Goal: Task Accomplishment & Management: Use online tool/utility

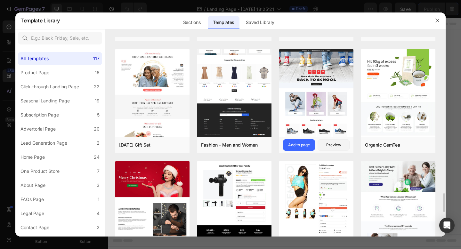
scroll to position [1667, 0]
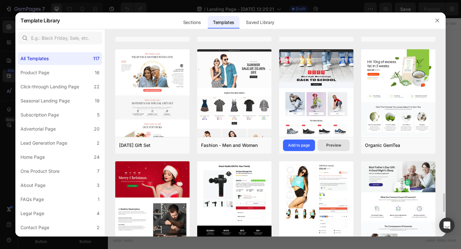
click at [326, 146] on div "Preview" at bounding box center [333, 145] width 15 height 6
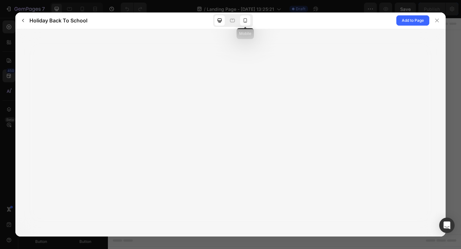
click at [246, 22] on icon at bounding box center [245, 20] width 4 height 4
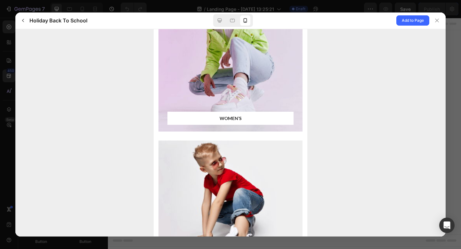
scroll to position [445, 0]
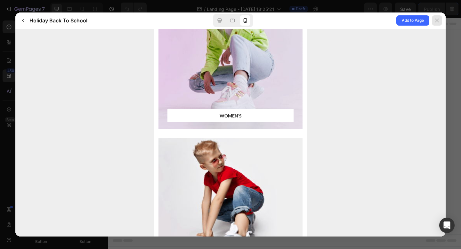
click at [436, 20] on icon at bounding box center [436, 20] width 5 height 5
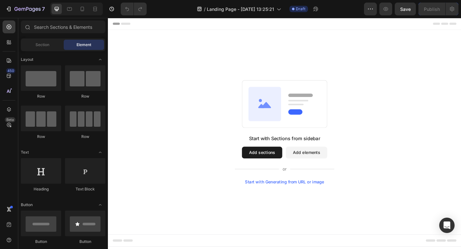
click at [290, 164] on button "Add sections" at bounding box center [275, 164] width 44 height 13
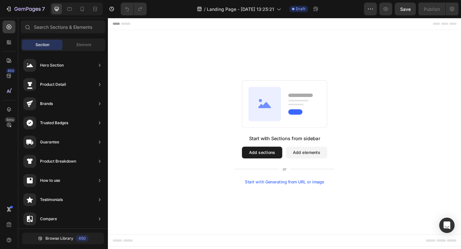
click at [262, 164] on button "Add sections" at bounding box center [275, 164] width 44 height 13
click at [8, 75] on icon at bounding box center [9, 76] width 4 height 4
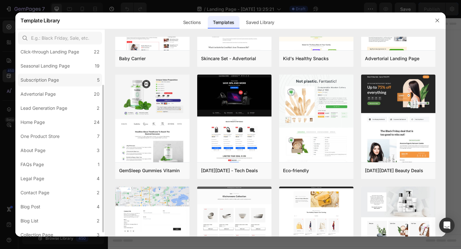
scroll to position [54, 0]
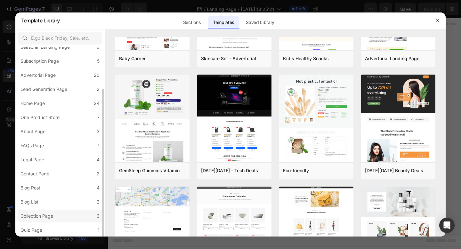
click at [37, 212] on div "Collection Page" at bounding box center [36, 216] width 33 height 8
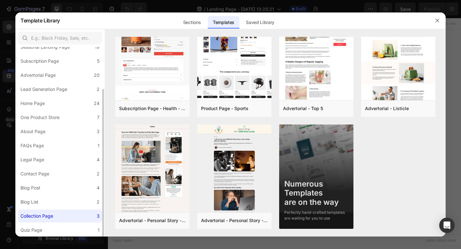
scroll to position [0, 0]
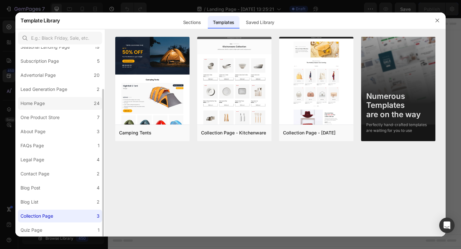
click at [56, 105] on label "Home Page 24" at bounding box center [60, 103] width 84 height 13
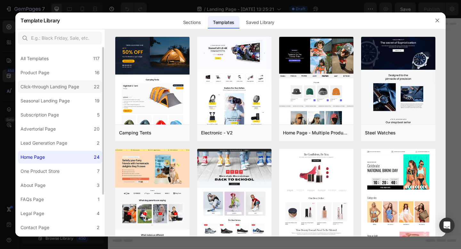
click at [71, 89] on div "Click-through Landing Page" at bounding box center [49, 87] width 59 height 8
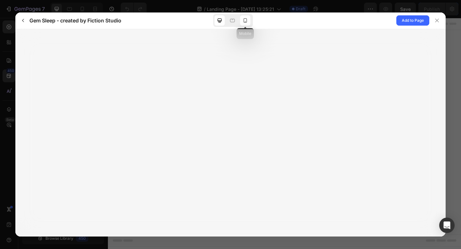
click at [246, 22] on icon at bounding box center [245, 20] width 6 height 6
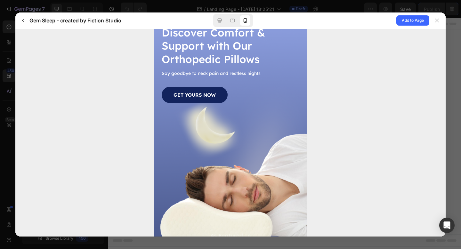
scroll to position [50, 0]
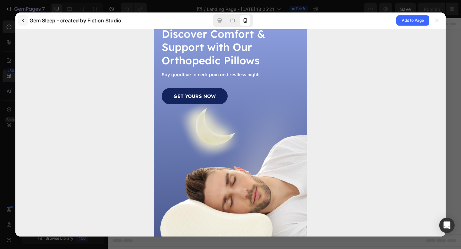
click at [24, 23] on button "button" at bounding box center [23, 20] width 10 height 10
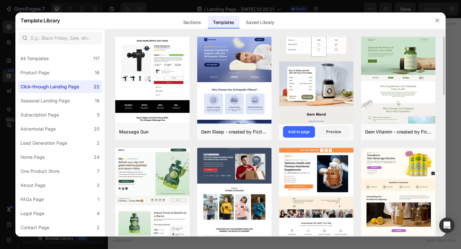
scroll to position [0, 0]
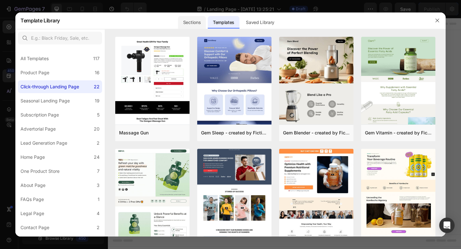
click at [187, 18] on div "Sections" at bounding box center [192, 22] width 28 height 13
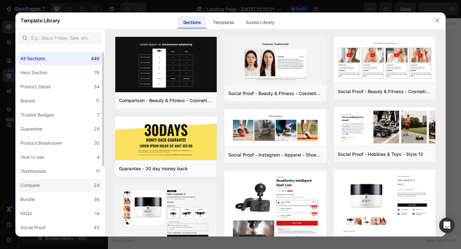
scroll to position [4, 0]
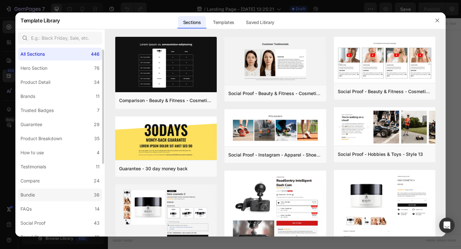
click at [39, 196] on label "Bundle 36" at bounding box center [60, 194] width 84 height 13
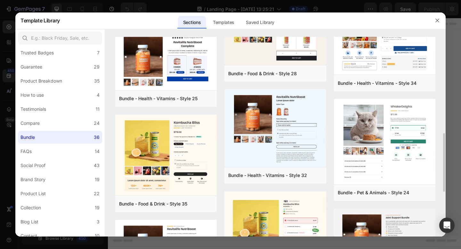
scroll to position [331, 0]
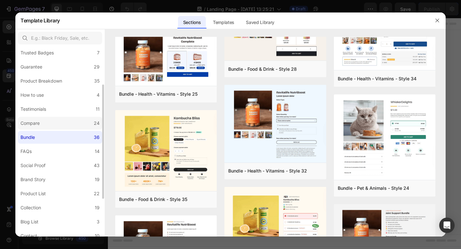
click at [51, 117] on label "Compare 24" at bounding box center [60, 123] width 84 height 13
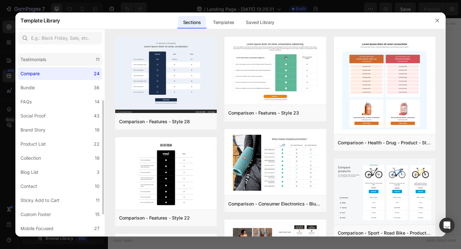
scroll to position [124, 0]
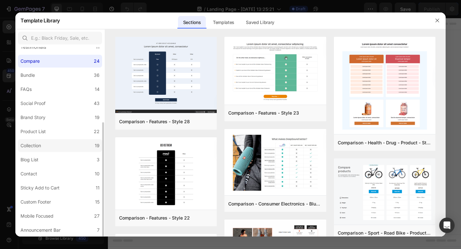
click at [47, 147] on label "Collection 19" at bounding box center [60, 145] width 84 height 13
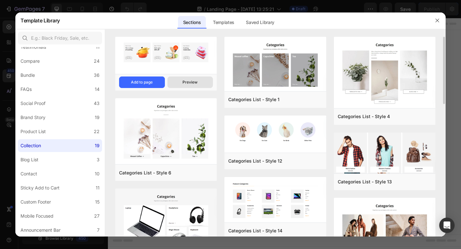
click at [187, 80] on div "Preview" at bounding box center [189, 82] width 15 height 6
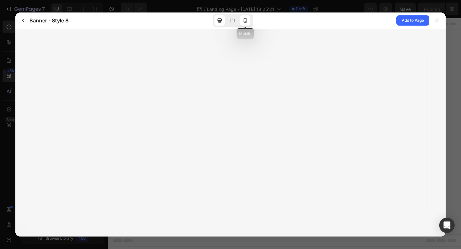
click at [244, 21] on icon at bounding box center [245, 20] width 6 height 6
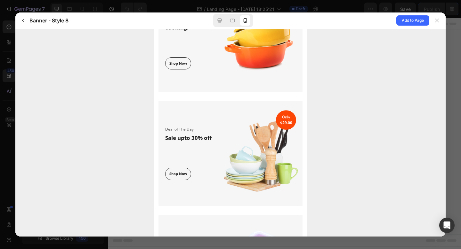
scroll to position [0, 0]
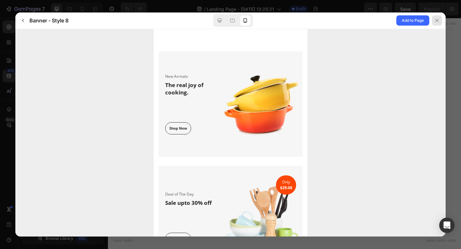
click at [436, 24] on div at bounding box center [436, 20] width 10 height 10
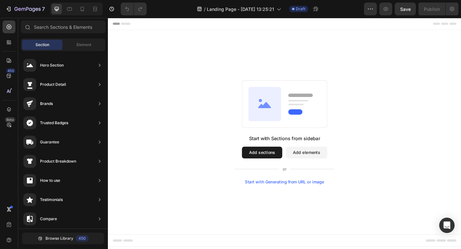
click at [272, 159] on button "Add sections" at bounding box center [275, 164] width 44 height 13
click at [11, 75] on icon at bounding box center [9, 76] width 4 height 4
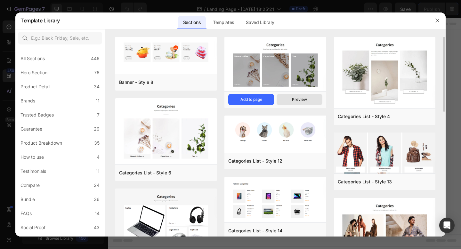
click at [292, 100] on div "Preview" at bounding box center [299, 100] width 15 height 6
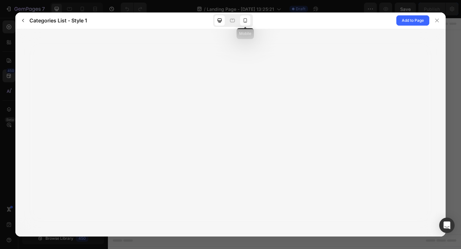
click at [246, 16] on div at bounding box center [245, 20] width 10 height 10
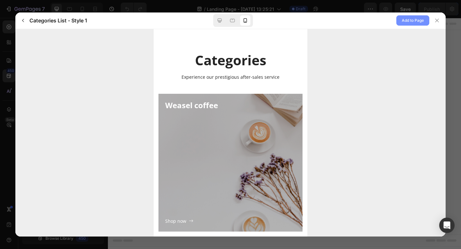
click at [399, 21] on button "Add to Page" at bounding box center [412, 20] width 33 height 10
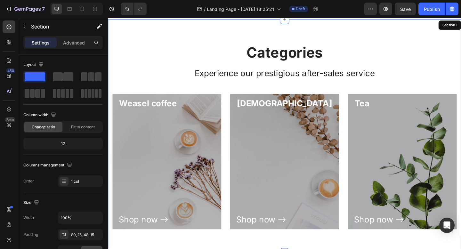
scroll to position [13, 0]
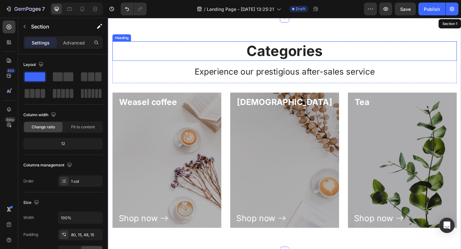
click at [315, 56] on p "Categories" at bounding box center [299, 54] width 373 height 20
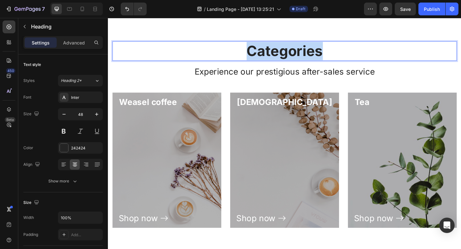
click at [315, 56] on p "Categories" at bounding box center [299, 54] width 373 height 20
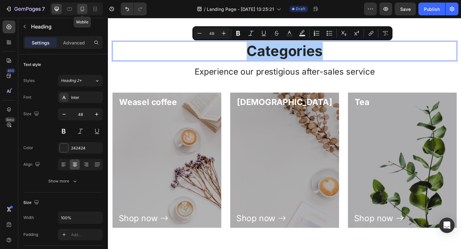
click at [84, 9] on icon at bounding box center [82, 9] width 6 height 6
type input "42"
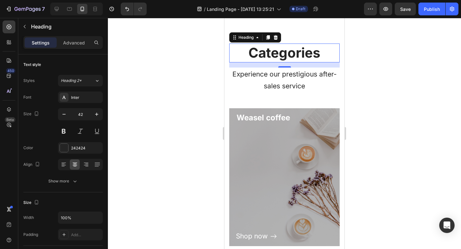
scroll to position [16, 0]
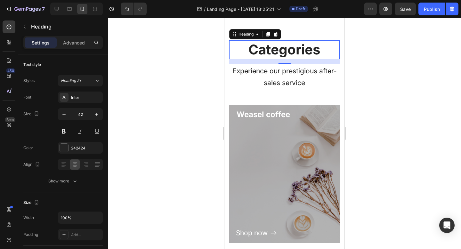
click at [318, 47] on h2 "Categories" at bounding box center [284, 49] width 110 height 19
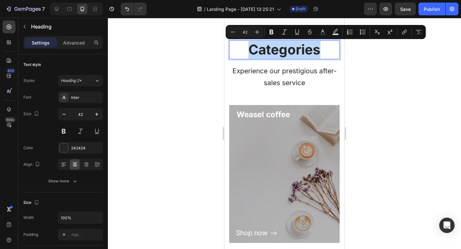
drag, startPoint x: 323, startPoint y: 48, endPoint x: 251, endPoint y: 49, distance: 72.3
click at [251, 49] on p "Categories" at bounding box center [284, 50] width 109 height 18
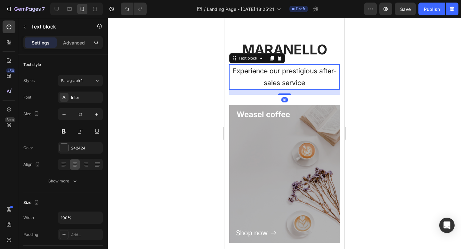
click at [273, 79] on p "Experience our prestigious after-sales service" at bounding box center [284, 77] width 109 height 24
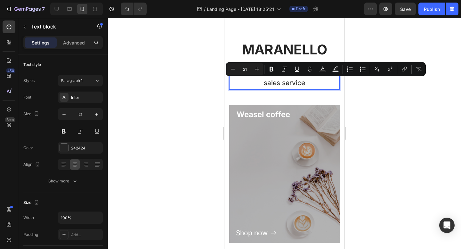
click at [306, 80] on p "Experience our prestigious after-sales service" at bounding box center [284, 77] width 109 height 24
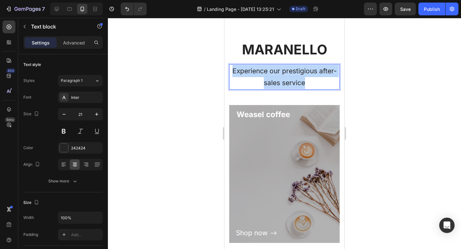
drag, startPoint x: 306, startPoint y: 81, endPoint x: 232, endPoint y: 69, distance: 75.4
click at [232, 69] on p "Experience our prestigious after-sales service" at bounding box center [284, 77] width 109 height 24
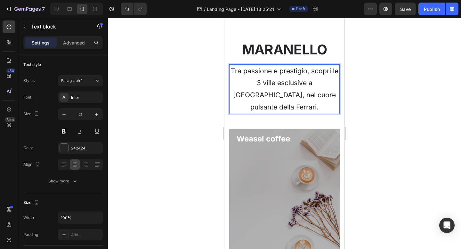
click at [382, 85] on div at bounding box center [284, 133] width 353 height 231
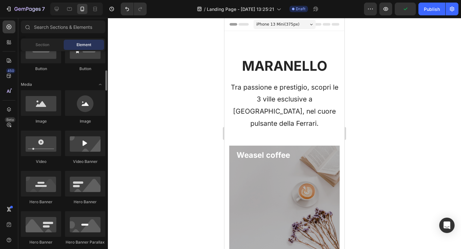
scroll to position [175, 0]
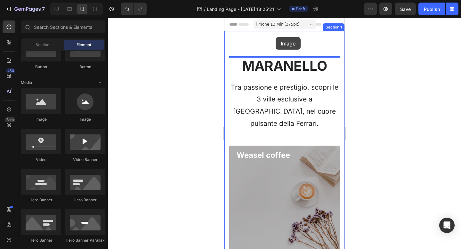
drag, startPoint x: 311, startPoint y: 128, endPoint x: 275, endPoint y: 37, distance: 97.6
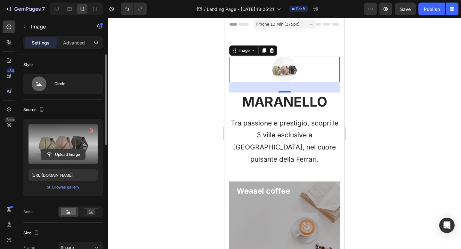
click at [58, 156] on input "file" at bounding box center [63, 154] width 44 height 11
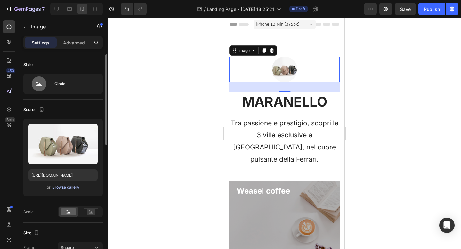
click at [73, 186] on div "Browse gallery" at bounding box center [65, 187] width 27 height 6
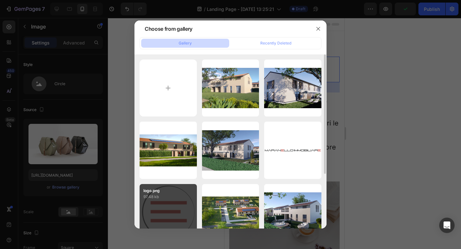
click at [174, 202] on div "logo.png 97.48 kb" at bounding box center [167, 212] width 57 height 57
type input "[URL][DOMAIN_NAME]"
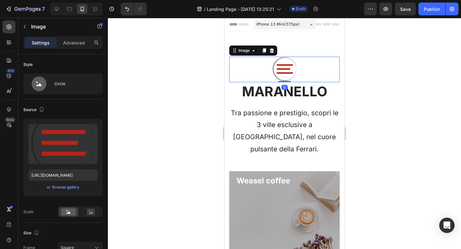
drag, startPoint x: 284, startPoint y: 92, endPoint x: 285, endPoint y: 77, distance: 15.1
click at [285, 77] on div "Image 0" at bounding box center [284, 70] width 110 height 26
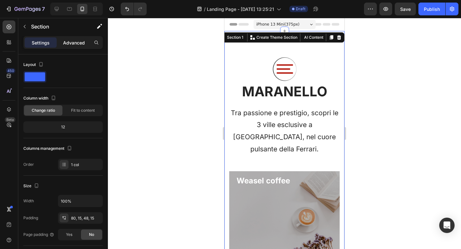
click at [68, 43] on p "Advanced" at bounding box center [74, 42] width 22 height 7
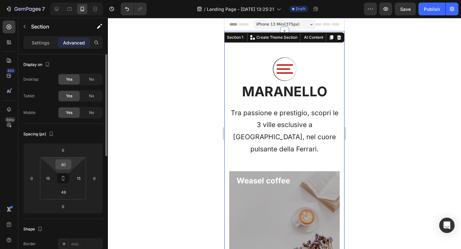
click at [63, 163] on input "80" at bounding box center [63, 165] width 13 height 10
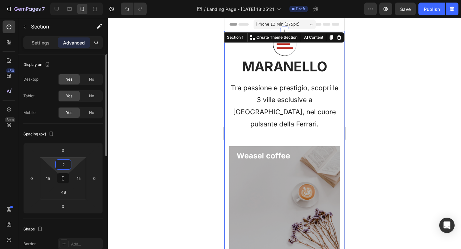
type input "20"
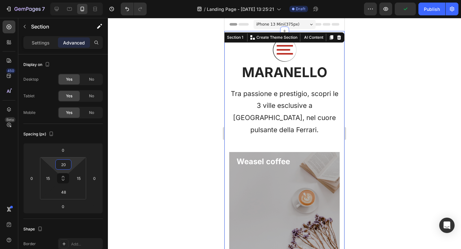
click at [424, 103] on div at bounding box center [284, 133] width 353 height 231
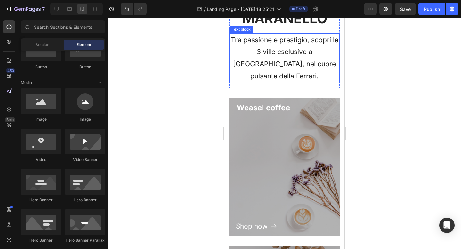
scroll to position [69, 0]
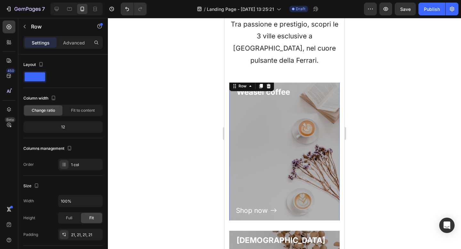
click at [300, 111] on div "Shop now Button" at bounding box center [284, 157] width 97 height 119
click at [273, 127] on div "Shop now Button" at bounding box center [284, 157] width 97 height 119
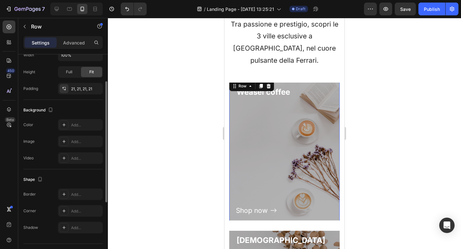
scroll to position [161, 0]
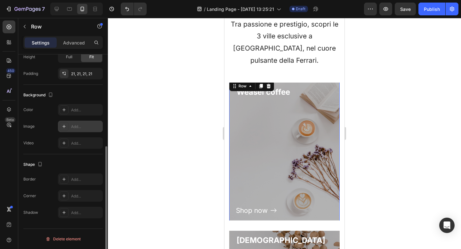
click at [73, 130] on div "Add..." at bounding box center [80, 127] width 45 height 12
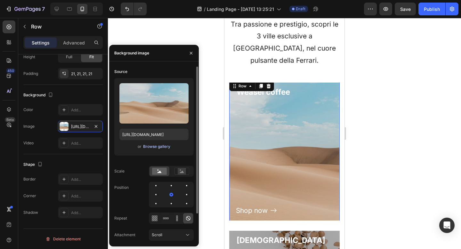
click at [153, 148] on div "Browse gallery" at bounding box center [156, 147] width 27 height 6
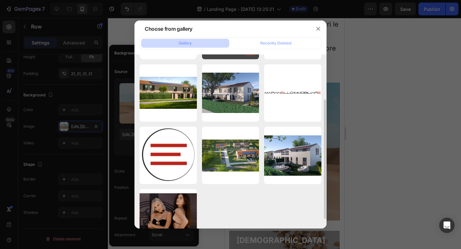
scroll to position [61, 0]
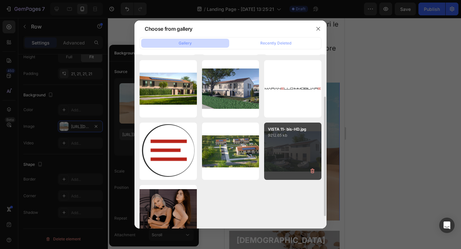
click at [300, 149] on div "VISTA 11- bis-HD.jpg 9212.65 kb" at bounding box center [292, 150] width 57 height 57
type input "[URL][DOMAIN_NAME]"
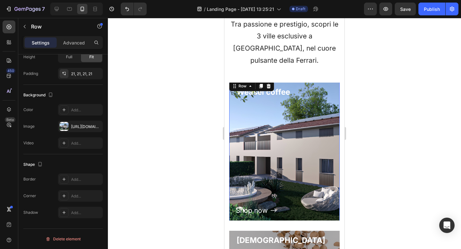
click at [392, 96] on div at bounding box center [284, 133] width 353 height 231
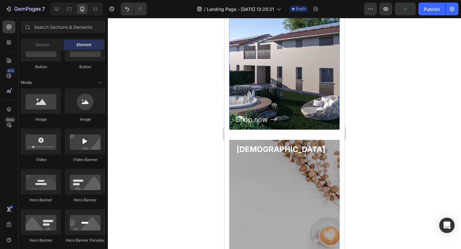
scroll to position [174, 0]
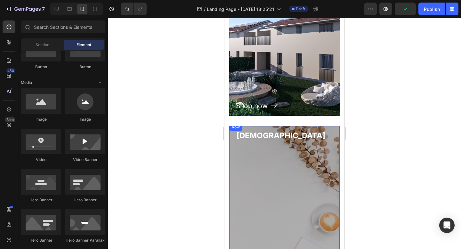
click at [264, 147] on div "Shop now Button" at bounding box center [284, 200] width 97 height 119
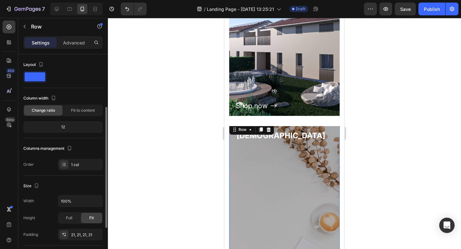
scroll to position [161, 0]
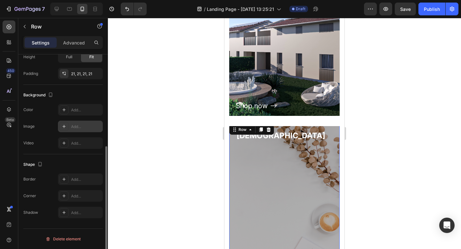
click at [77, 127] on div "Add..." at bounding box center [86, 127] width 30 height 6
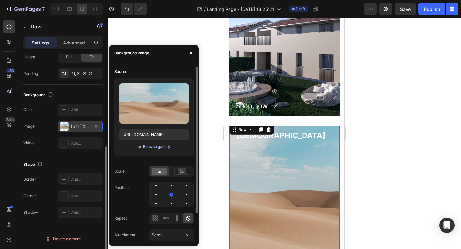
click at [154, 146] on div "Browse gallery" at bounding box center [156, 147] width 27 height 6
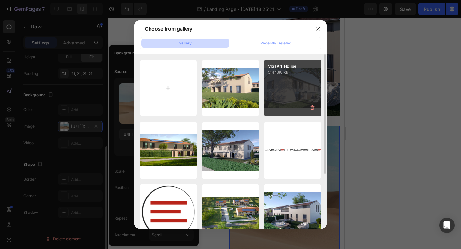
click at [297, 80] on div "VISTA 1-HD.jpg 5144.80 kb" at bounding box center [292, 87] width 57 height 57
type input "[URL][DOMAIN_NAME]"
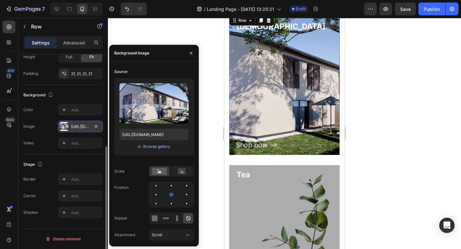
scroll to position [284, 0]
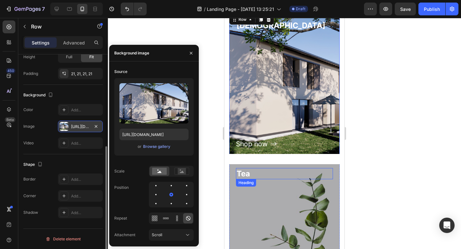
click at [242, 180] on div "Heading" at bounding box center [246, 183] width 18 height 6
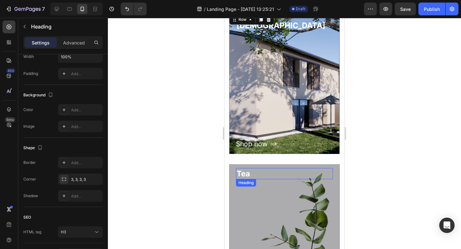
scroll to position [0, 0]
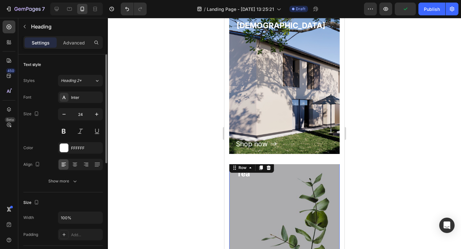
click at [278, 205] on div "Shop now Button" at bounding box center [284, 238] width 97 height 119
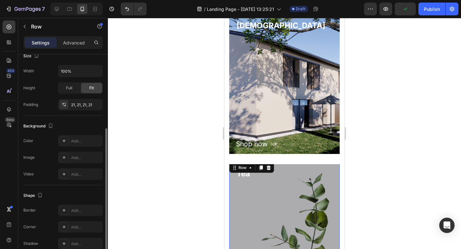
scroll to position [161, 0]
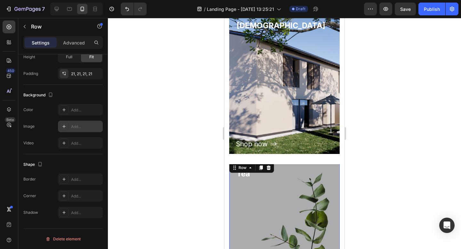
click at [77, 130] on div "Add..." at bounding box center [80, 127] width 45 height 12
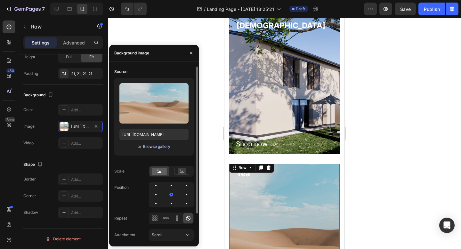
click at [154, 147] on div "Browse gallery" at bounding box center [156, 147] width 27 height 6
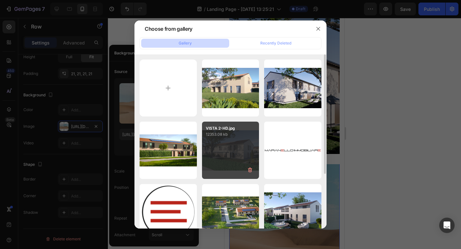
click at [234, 146] on div "VISTA 2-HD.jpg 12353.08 kb" at bounding box center [230, 150] width 57 height 57
type input "https://cdn.shopify.com/s/files/1/0973/4219/4005/files/gempages_581472419131163…"
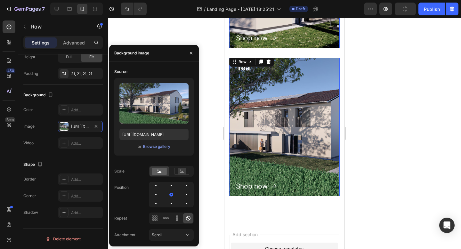
scroll to position [407, 0]
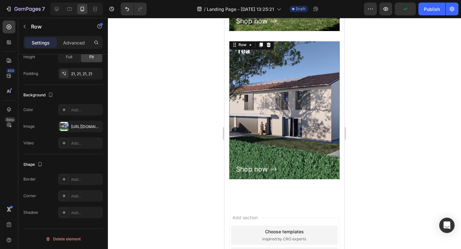
click at [393, 99] on div at bounding box center [284, 133] width 353 height 231
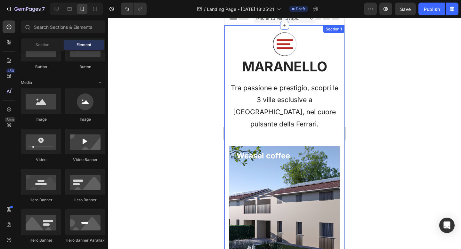
scroll to position [0, 0]
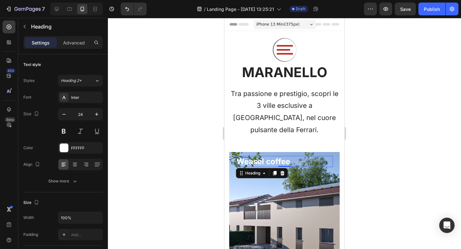
click at [271, 156] on p "Weasel coffee" at bounding box center [284, 161] width 96 height 10
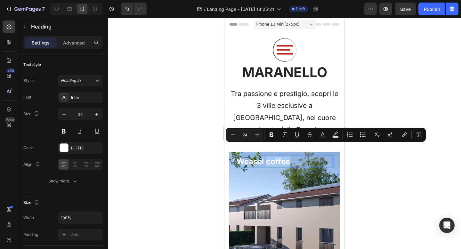
click at [289, 156] on p "Weasel coffee" at bounding box center [284, 161] width 96 height 10
drag, startPoint x: 294, startPoint y: 150, endPoint x: 237, endPoint y: 149, distance: 56.3
click at [237, 156] on p "Weasel coffee" at bounding box center [284, 161] width 96 height 10
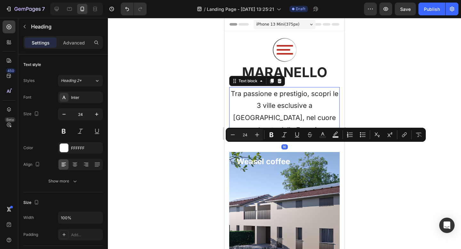
click at [247, 99] on p "Tra passione e prestigio, scopri le 3 ville esclusive a [GEOGRAPHIC_DATA], nel …" at bounding box center [284, 112] width 109 height 48
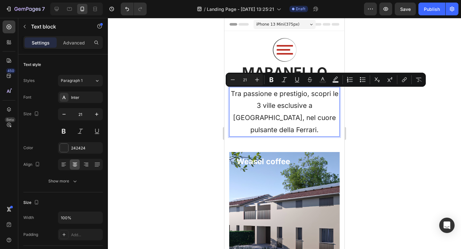
click at [233, 94] on p "Tra passione e prestigio, scopri le 3 ville esclusive a [GEOGRAPHIC_DATA], nel …" at bounding box center [284, 112] width 109 height 48
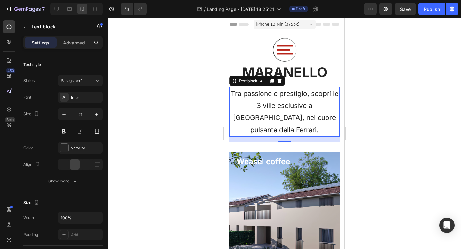
click at [349, 84] on div at bounding box center [284, 133] width 353 height 231
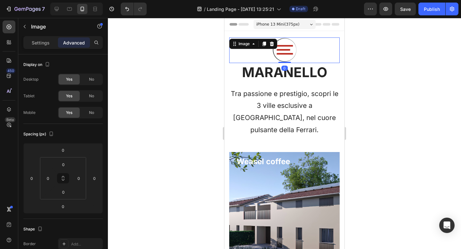
click at [307, 62] on div at bounding box center [284, 50] width 110 height 26
click at [273, 44] on icon at bounding box center [272, 44] width 4 height 4
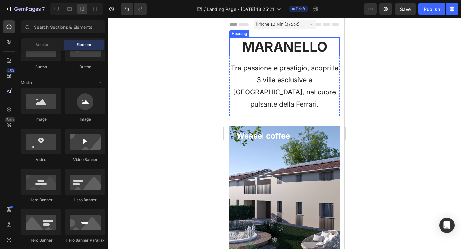
click at [272, 48] on p "MARANELLO" at bounding box center [284, 47] width 109 height 18
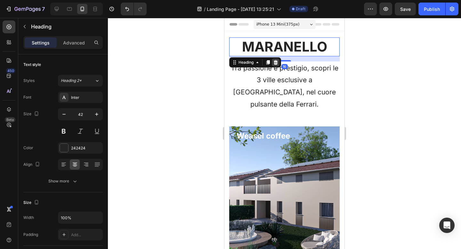
click at [273, 64] on icon at bounding box center [275, 62] width 5 height 5
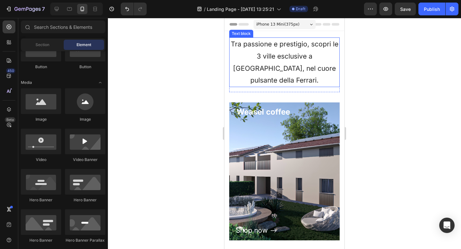
click at [272, 68] on p "Tra passione e prestigio, scopri le 3 ville esclusive a [GEOGRAPHIC_DATA], nel …" at bounding box center [284, 62] width 109 height 48
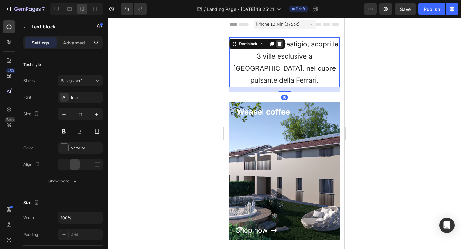
click at [279, 45] on icon at bounding box center [279, 44] width 4 height 4
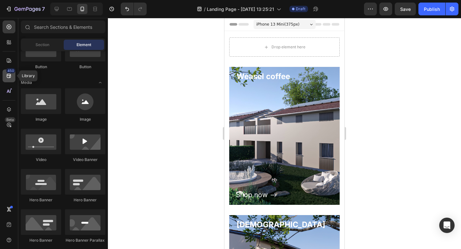
click at [9, 78] on icon at bounding box center [9, 76] width 4 height 4
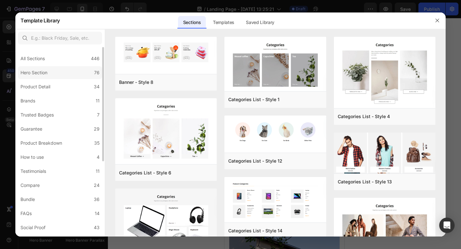
click at [70, 74] on label "Hero Section 76" at bounding box center [60, 72] width 84 height 13
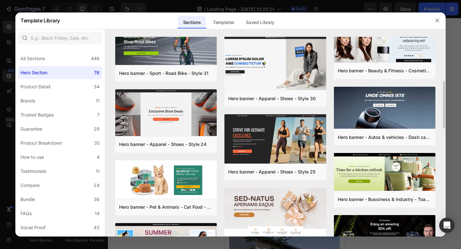
scroll to position [310, 0]
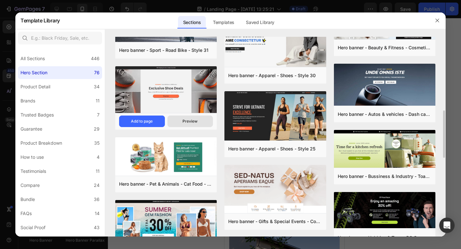
click at [177, 118] on button "Preview" at bounding box center [190, 121] width 46 height 12
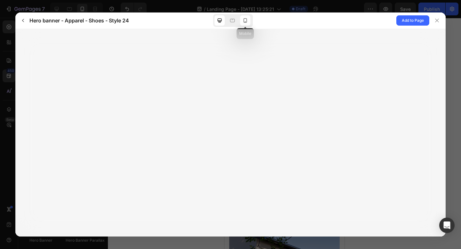
click at [246, 22] on icon at bounding box center [245, 20] width 4 height 4
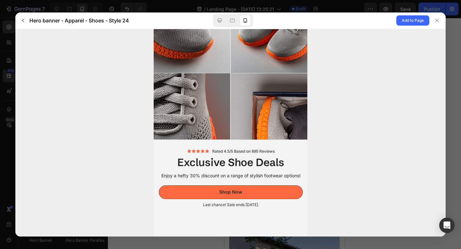
scroll to position [0, 0]
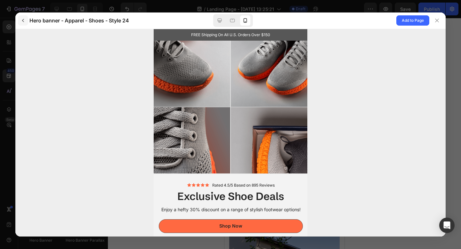
click at [21, 21] on icon "button" at bounding box center [22, 20] width 5 height 5
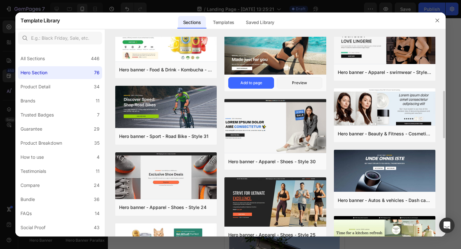
scroll to position [225, 0]
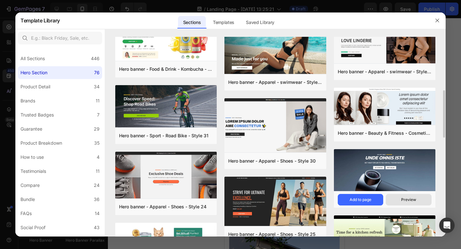
click at [413, 203] on button "Preview" at bounding box center [408, 200] width 46 height 12
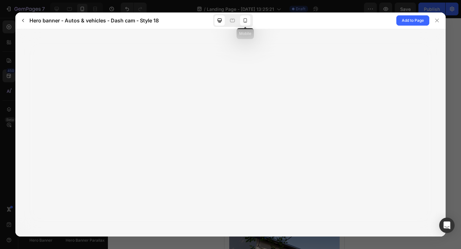
click at [245, 19] on icon at bounding box center [245, 20] width 4 height 4
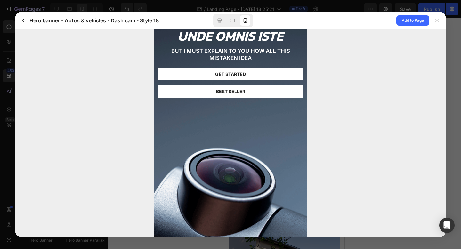
scroll to position [0, 0]
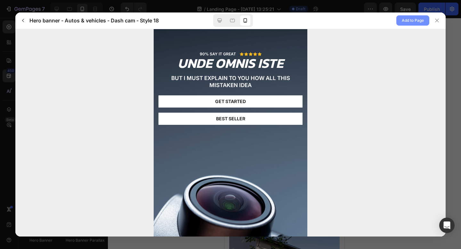
click at [421, 21] on span "Add to Page" at bounding box center [412, 21] width 22 height 8
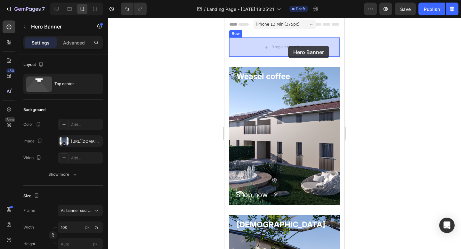
drag, startPoint x: 297, startPoint y: 120, endPoint x: 288, endPoint y: 45, distance: 75.1
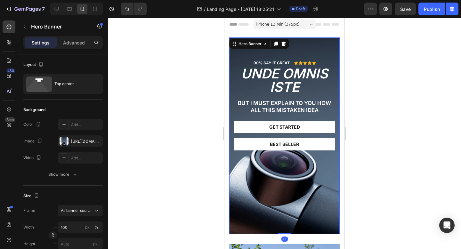
click at [363, 91] on div at bounding box center [284, 133] width 353 height 231
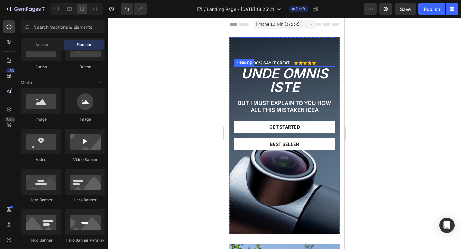
click at [296, 69] on h2 "unde omnis iste" at bounding box center [284, 80] width 101 height 28
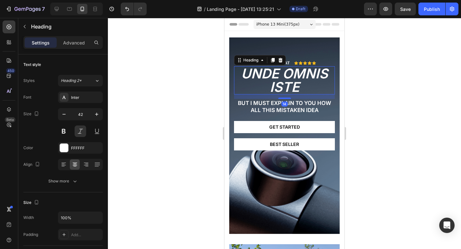
click at [296, 69] on h2 "unde omnis iste" at bounding box center [284, 80] width 101 height 28
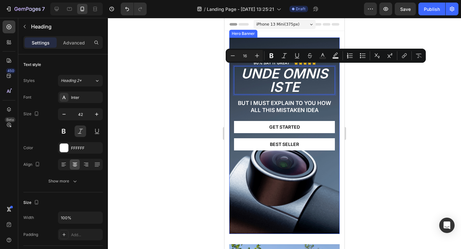
click at [308, 96] on div "90% SAY IT GREAT Text Block Icon Icon Icon Icon Icon Icon List Row unde omnis i…" at bounding box center [284, 110] width 101 height 101
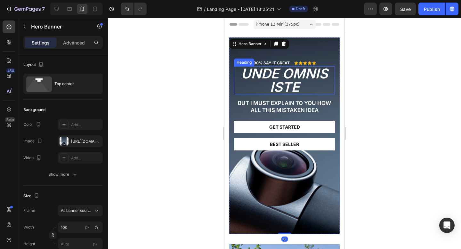
click at [308, 86] on p "unde omnis iste" at bounding box center [283, 80] width 99 height 27
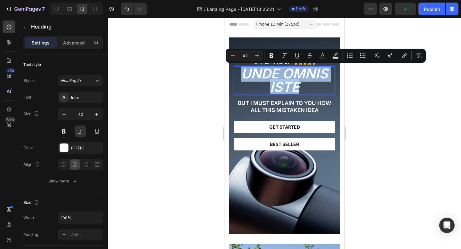
drag, startPoint x: 308, startPoint y: 86, endPoint x: 258, endPoint y: 82, distance: 50.4
click at [258, 82] on p "unde omnis iste" at bounding box center [283, 80] width 99 height 27
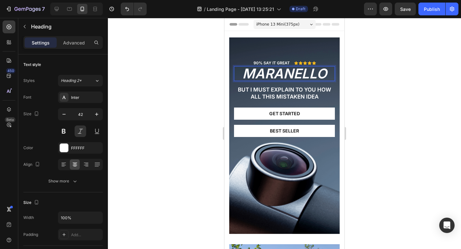
click at [380, 69] on div at bounding box center [284, 133] width 353 height 231
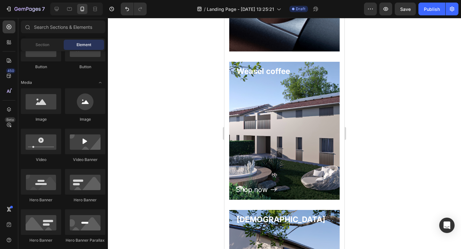
scroll to position [182, 0]
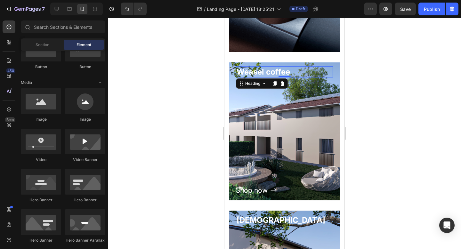
click at [282, 70] on p "Weasel coffee" at bounding box center [284, 72] width 96 height 10
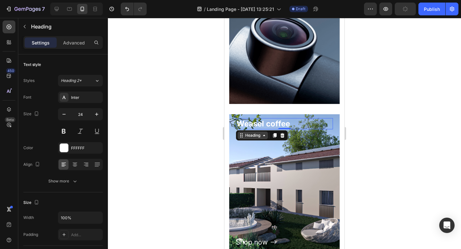
scroll to position [0, 0]
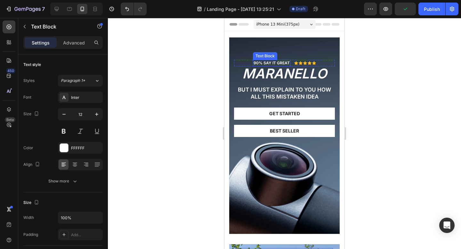
click at [266, 65] on div "90% SAY IT GREAT Text Block" at bounding box center [271, 63] width 37 height 6
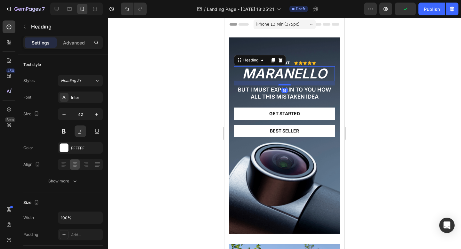
click at [262, 73] on p "MARANELLO" at bounding box center [283, 73] width 99 height 13
click at [85, 99] on div "Inter" at bounding box center [86, 98] width 30 height 6
click at [66, 132] on button at bounding box center [64, 131] width 12 height 12
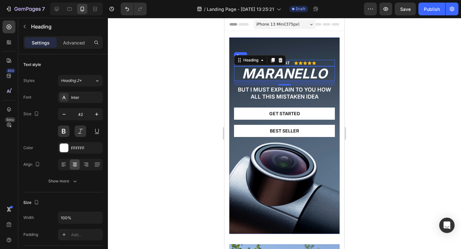
click at [322, 64] on div "90% SAY IT GREAT Text Block Icon Icon Icon Icon Icon Icon List Row" at bounding box center [284, 63] width 101 height 6
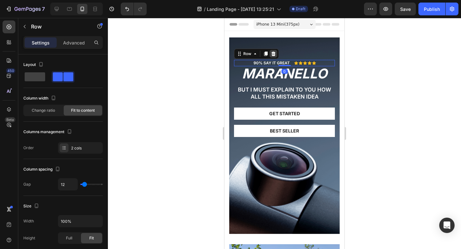
click at [276, 56] on div at bounding box center [273, 54] width 8 height 8
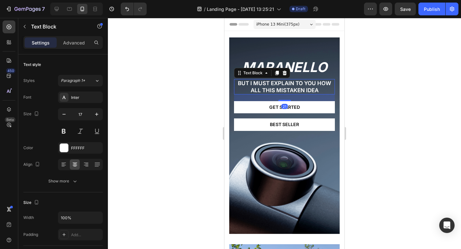
click at [278, 91] on p "But I must explain to you how all this mistaken idea" at bounding box center [283, 87] width 99 height 14
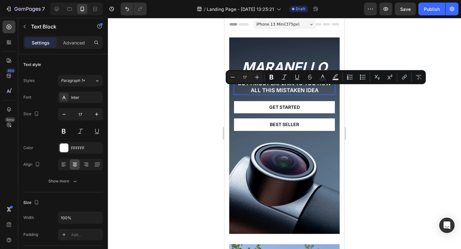
click at [319, 87] on p "But I must explain to you how all this mistaken idea" at bounding box center [283, 87] width 99 height 14
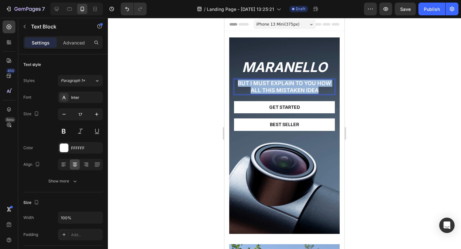
drag, startPoint x: 321, startPoint y: 89, endPoint x: 237, endPoint y: 83, distance: 85.0
click at [237, 83] on p "But I must explain to you how all this mistaken idea" at bounding box center [283, 87] width 99 height 14
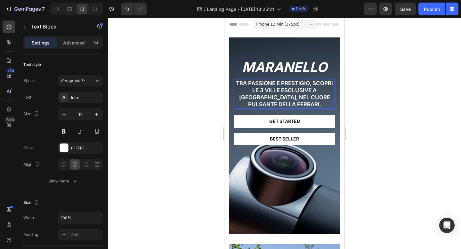
click at [376, 86] on div at bounding box center [284, 133] width 353 height 231
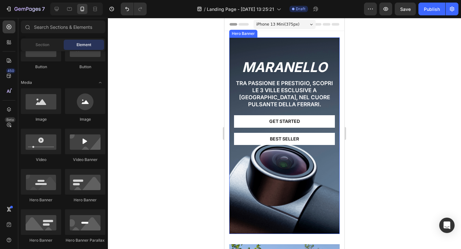
click at [331, 50] on div "MARANELLO Heading Tra passione e prestigio, scopri le 3 ville esclusive a Borgo…" at bounding box center [284, 98] width 110 height 123
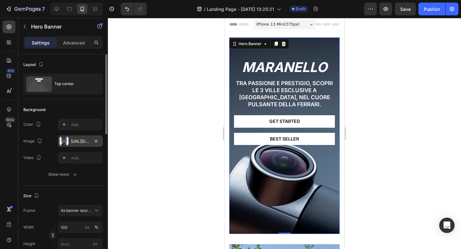
click at [77, 143] on div "https://cdn.shopify.com/s/files/1/2005/9307/files/gempages_432750572815254551-c…" at bounding box center [80, 141] width 19 height 6
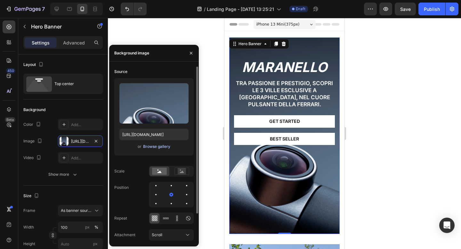
click at [148, 145] on div "Browse gallery" at bounding box center [156, 147] width 27 height 6
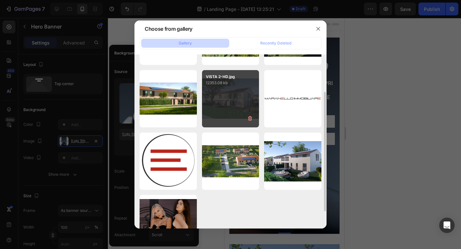
scroll to position [55, 0]
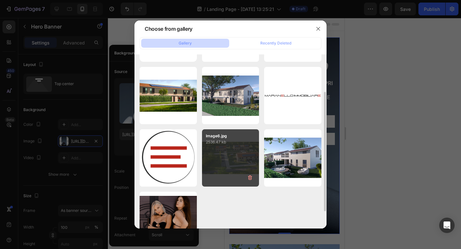
click at [232, 157] on div "Image6.jpg 2536.47 kb" at bounding box center [230, 157] width 57 height 57
type input "https://cdn.shopify.com/s/files/1/0973/4219/4005/files/gempages_581472419131163…"
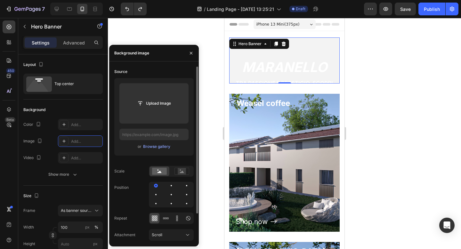
type input "https://cdn.shopify.com/s/files/1/2005/9307/files/gempages_432750572815254551-c…"
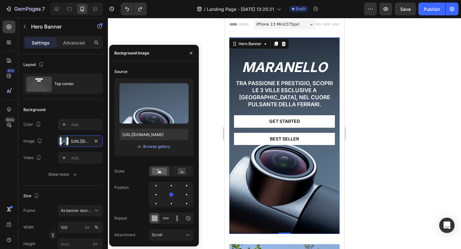
click at [317, 174] on div "Background Image" at bounding box center [284, 135] width 110 height 196
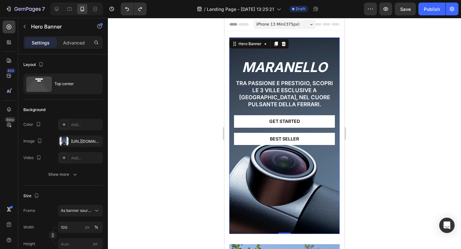
click at [317, 174] on div "Background Image" at bounding box center [284, 135] width 110 height 196
click at [85, 143] on div "https://cdn.shopify.com/s/files/1/2005/9307/files/gempages_432750572815254551-c…" at bounding box center [80, 141] width 19 height 6
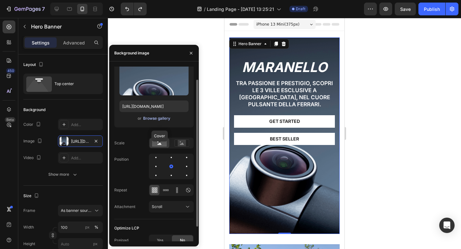
scroll to position [33, 0]
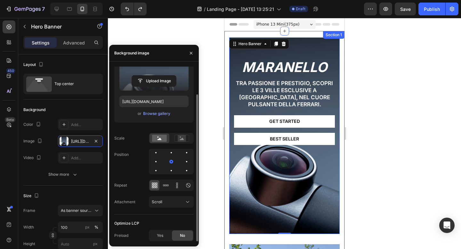
click at [153, 89] on label at bounding box center [153, 70] width 69 height 40
click at [153, 86] on input "file" at bounding box center [154, 80] width 44 height 11
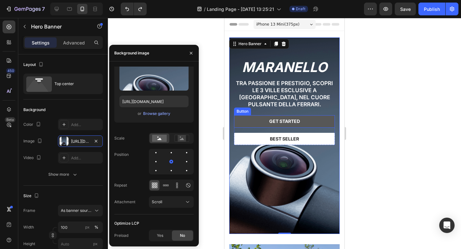
scroll to position [12, 0]
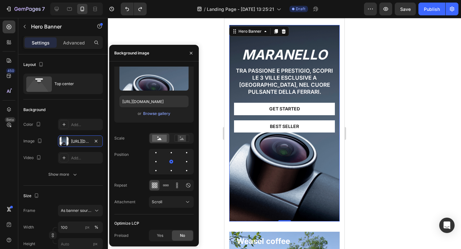
click at [385, 102] on div at bounding box center [284, 133] width 353 height 231
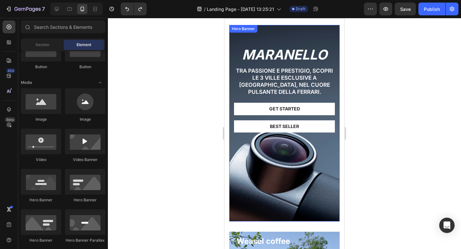
click at [334, 27] on div "MARANELLO Heading Tra passione e prestigio, scopri le 3 ville esclusive a Borgo…" at bounding box center [284, 86] width 110 height 123
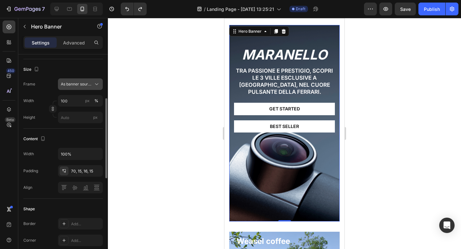
scroll to position [124, 0]
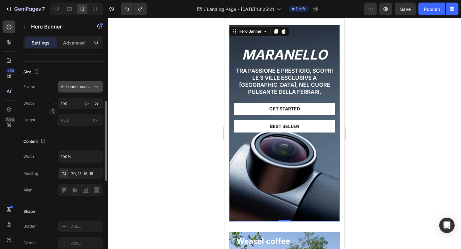
click at [78, 88] on span "As banner source" at bounding box center [76, 87] width 31 height 6
click at [70, 114] on span "Custom" at bounding box center [67, 114] width 14 height 6
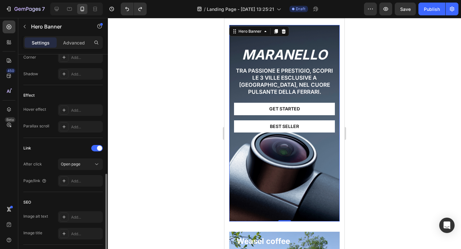
scroll to position [312, 0]
click at [97, 146] on span at bounding box center [99, 145] width 5 height 5
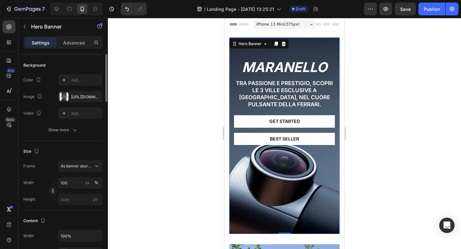
scroll to position [0, 0]
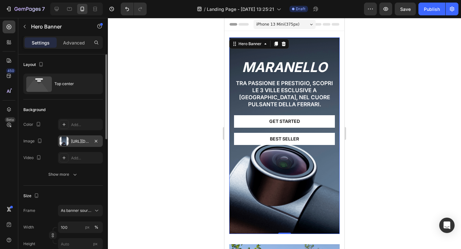
click at [88, 139] on div "https://cdn.shopify.com/s/files/1/2005/9307/files/gempages_432750572815254551-c…" at bounding box center [80, 141] width 19 height 6
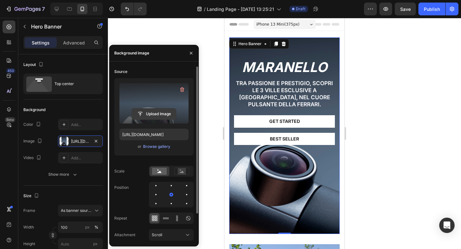
click at [161, 111] on input "file" at bounding box center [154, 113] width 44 height 11
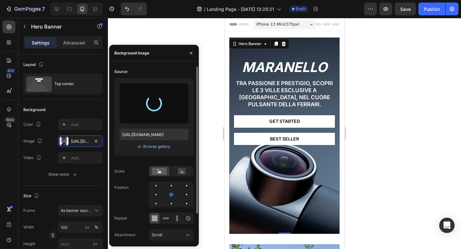
type input "[URL][DOMAIN_NAME]"
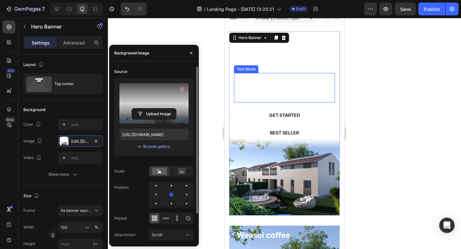
scroll to position [6, 0]
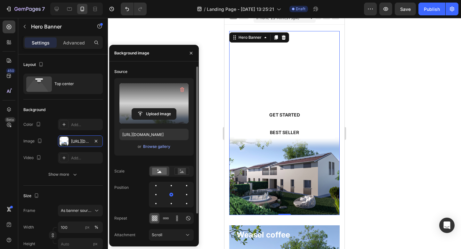
click at [398, 77] on div at bounding box center [284, 133] width 353 height 231
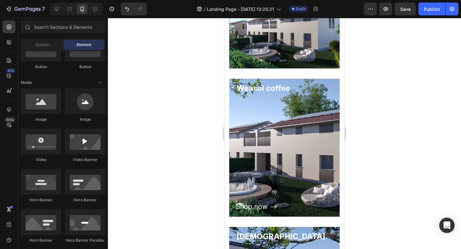
scroll to position [0, 0]
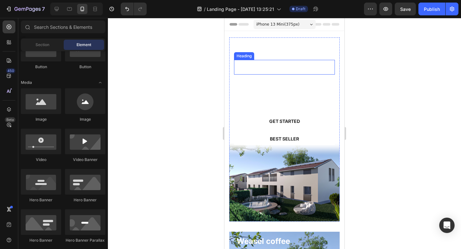
click at [291, 60] on p "MARANELLO" at bounding box center [283, 66] width 99 height 13
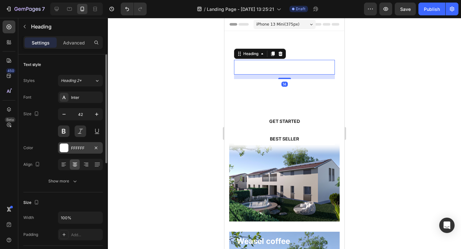
click at [66, 148] on div at bounding box center [64, 148] width 8 height 8
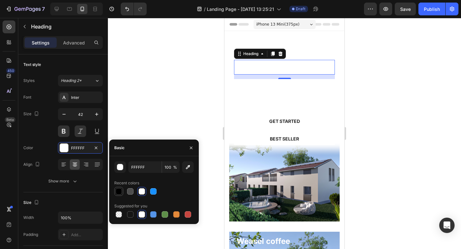
click at [120, 192] on div at bounding box center [118, 191] width 6 height 6
type input "000000"
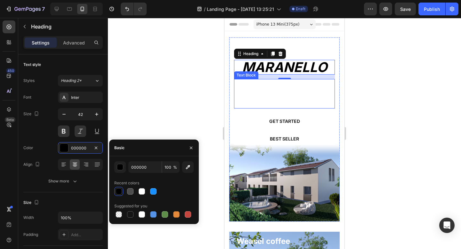
click at [274, 89] on p "Tra passione e prestigio, scopri le 3 ville esclusive a [GEOGRAPHIC_DATA], nel …" at bounding box center [283, 94] width 99 height 28
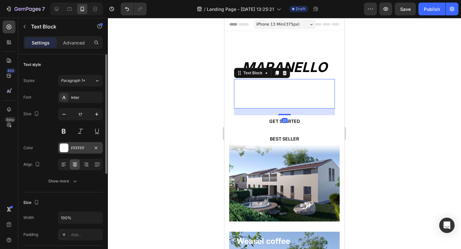
click at [63, 150] on div at bounding box center [64, 148] width 8 height 8
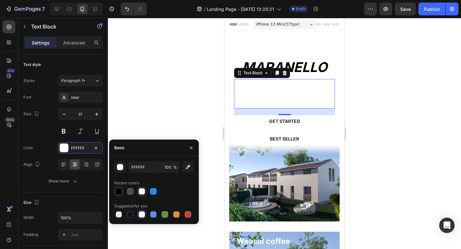
click at [115, 187] on div at bounding box center [119, 191] width 8 height 8
type input "000000"
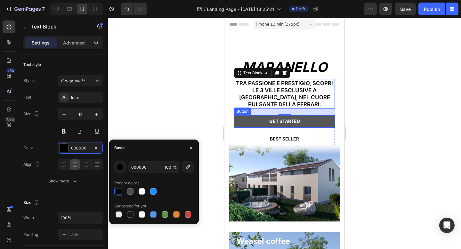
click at [259, 120] on button "Get started" at bounding box center [284, 121] width 101 height 12
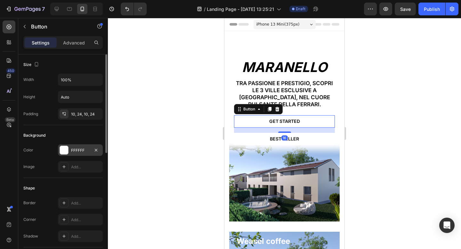
click at [68, 151] on div "FFFFFF" at bounding box center [80, 150] width 45 height 12
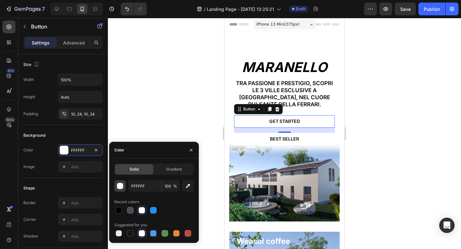
click at [121, 186] on div "button" at bounding box center [120, 186] width 6 height 6
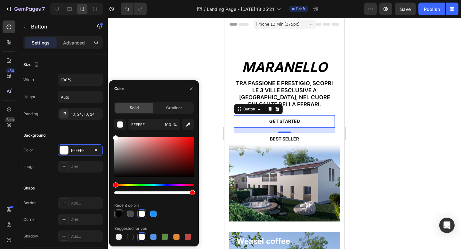
click at [118, 214] on div at bounding box center [118, 213] width 6 height 6
type input "000000"
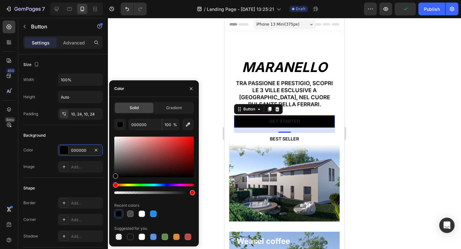
click at [385, 92] on div at bounding box center [284, 133] width 353 height 231
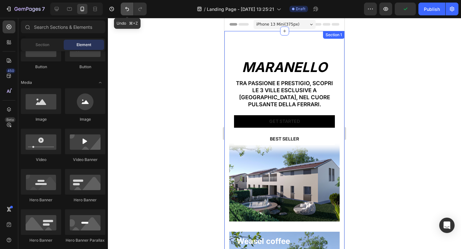
click at [128, 7] on icon "Undo/Redo" at bounding box center [127, 9] width 6 height 6
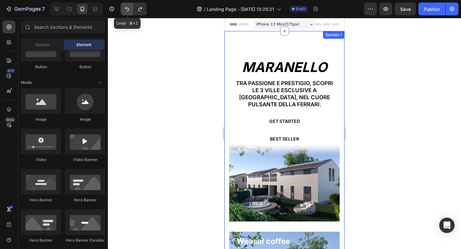
click at [128, 7] on icon "Undo/Redo" at bounding box center [127, 9] width 6 height 6
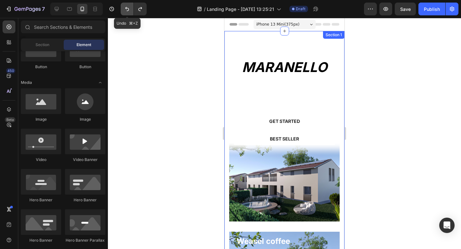
click at [128, 7] on icon "Undo/Redo" at bounding box center [127, 9] width 6 height 6
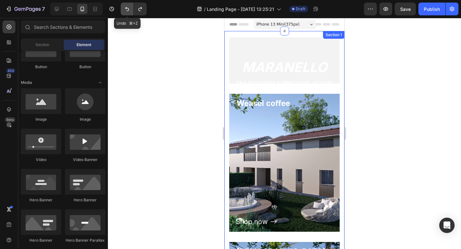
click at [128, 7] on icon "Undo/Redo" at bounding box center [127, 9] width 6 height 6
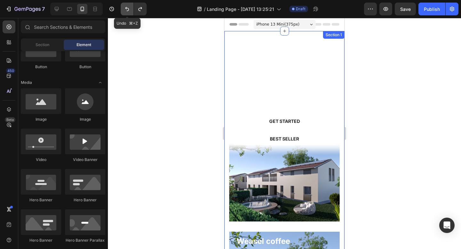
click at [127, 7] on icon "Undo/Redo" at bounding box center [127, 9] width 6 height 6
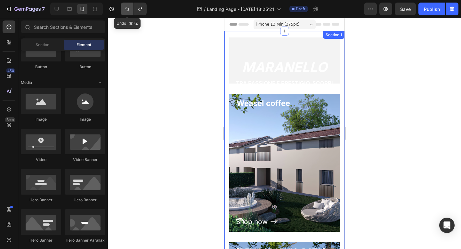
click at [127, 7] on icon "Undo/Redo" at bounding box center [127, 9] width 6 height 6
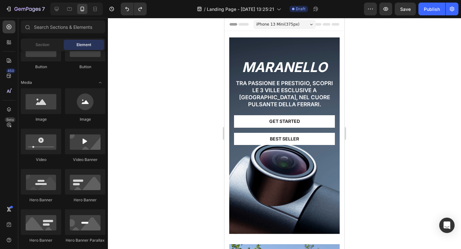
click at [371, 83] on div at bounding box center [284, 133] width 353 height 231
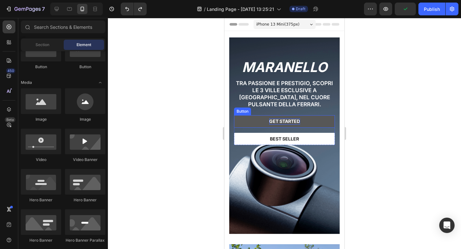
click at [297, 121] on div "Get started" at bounding box center [284, 121] width 31 height 6
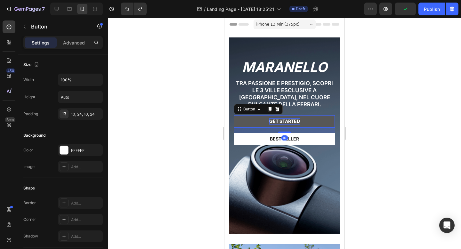
click at [297, 121] on div "Get started" at bounding box center [284, 121] width 31 height 6
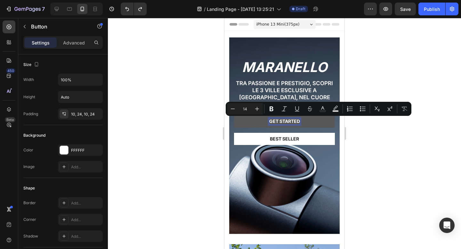
click at [299, 121] on p "Get started" at bounding box center [284, 121] width 31 height 6
drag, startPoint x: 299, startPoint y: 121, endPoint x: 268, endPoint y: 122, distance: 31.4
click at [268, 122] on button "Get started" at bounding box center [284, 121] width 101 height 12
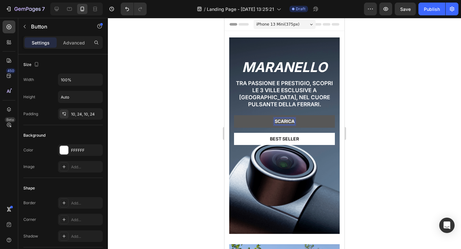
click at [234, 115] on button "SCARICA" at bounding box center [284, 121] width 101 height 12
click at [234, 115] on button "SCARICA LA" at bounding box center [284, 121] width 101 height 12
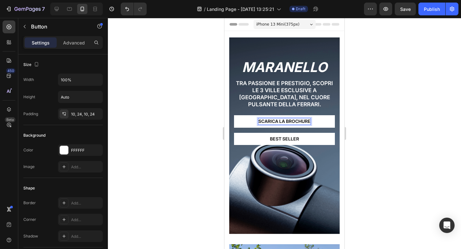
click at [370, 131] on div at bounding box center [284, 133] width 353 height 231
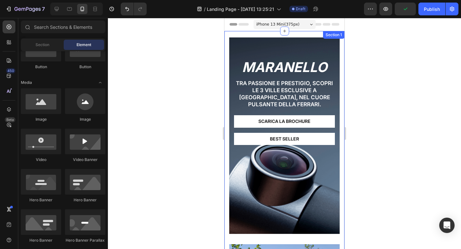
click at [367, 130] on div at bounding box center [284, 133] width 353 height 231
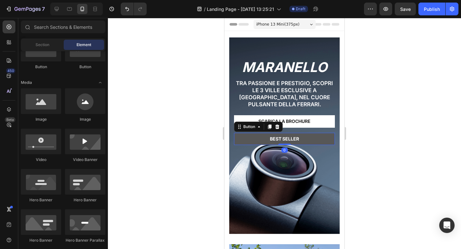
click at [307, 137] on button "Best Seller" at bounding box center [284, 139] width 101 height 12
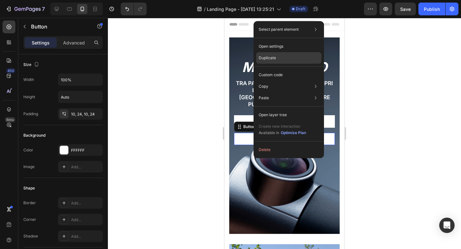
click at [273, 59] on p "Duplicate" at bounding box center [266, 58] width 17 height 6
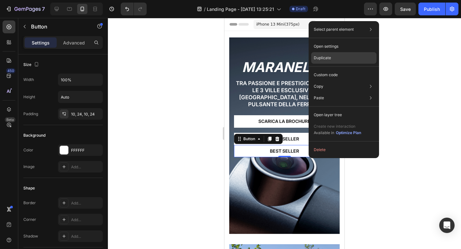
click at [324, 57] on p "Duplicate" at bounding box center [321, 58] width 17 height 6
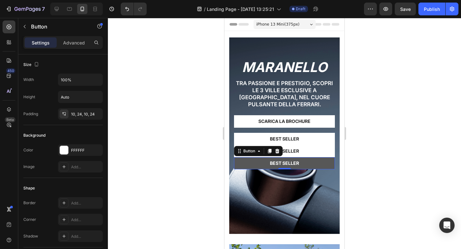
click at [309, 163] on button "Best Seller" at bounding box center [284, 163] width 101 height 12
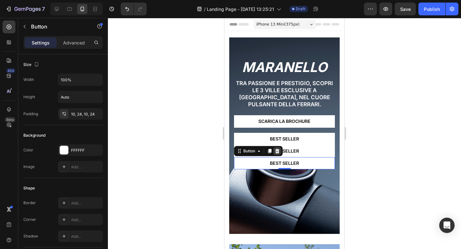
click at [277, 149] on icon at bounding box center [276, 150] width 5 height 5
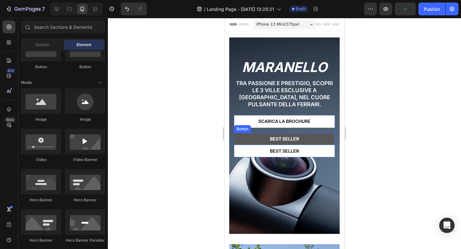
click at [318, 134] on button "Best Seller" at bounding box center [284, 139] width 101 height 12
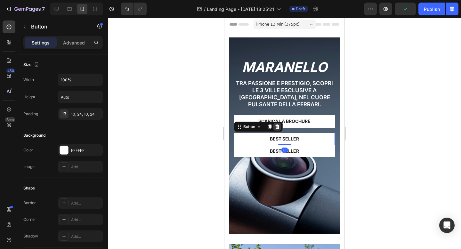
click at [278, 126] on icon at bounding box center [277, 126] width 4 height 4
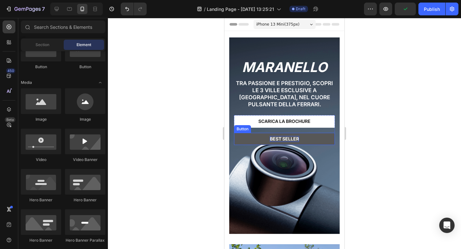
click at [278, 138] on div "Best Seller" at bounding box center [284, 139] width 29 height 6
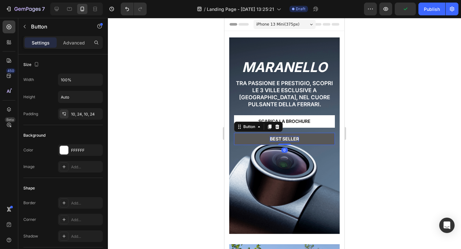
click at [278, 138] on div "Best Seller" at bounding box center [284, 139] width 29 height 6
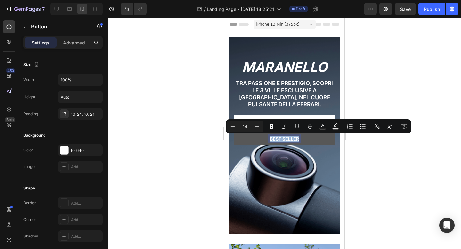
drag, startPoint x: 298, startPoint y: 138, endPoint x: 271, endPoint y: 138, distance: 27.8
click at [271, 138] on p "Best Seller" at bounding box center [284, 139] width 29 height 6
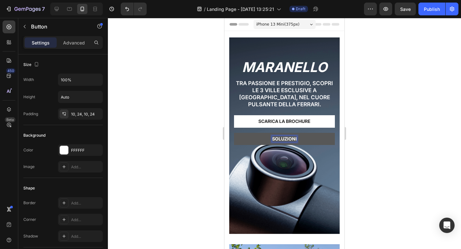
click at [234, 133] on button "SOLUZIONI" at bounding box center [284, 139] width 101 height 12
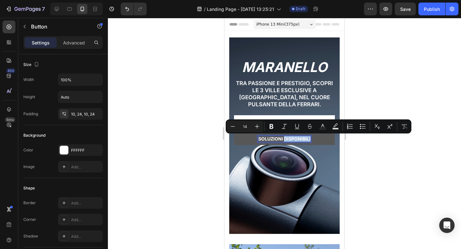
drag, startPoint x: 284, startPoint y: 137, endPoint x: 310, endPoint y: 137, distance: 25.9
click at [310, 137] on p "SOLUZIONI DISPONIBILI" at bounding box center [284, 139] width 52 height 6
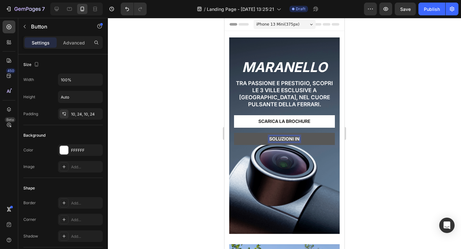
click at [234, 133] on button "SOLUZIONI IN" at bounding box center [284, 139] width 101 height 12
click at [403, 136] on div at bounding box center [284, 133] width 353 height 231
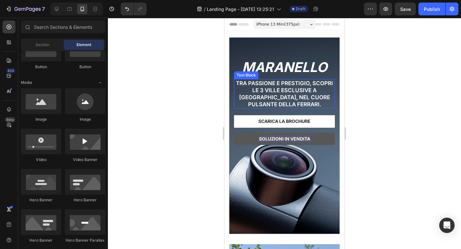
click at [302, 81] on p "Tra passione e prestigio, scopri le 3 ville esclusive a [GEOGRAPHIC_DATA], nel …" at bounding box center [283, 94] width 99 height 28
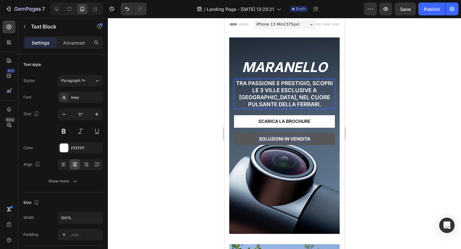
click at [304, 105] on p "Tra passione e prestigio, scopri le 3 ville esclusive a [GEOGRAPHIC_DATA], nel …" at bounding box center [283, 94] width 99 height 28
drag, startPoint x: 306, startPoint y: 105, endPoint x: 281, endPoint y: 105, distance: 24.9
click at [281, 105] on p "Tra passione e prestigio, scopri le 3 ville esclusive a [GEOGRAPHIC_DATA], nel …" at bounding box center [283, 94] width 99 height 28
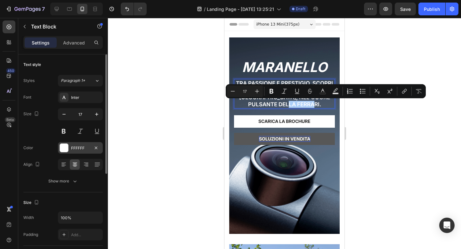
click at [65, 149] on div at bounding box center [64, 148] width 8 height 8
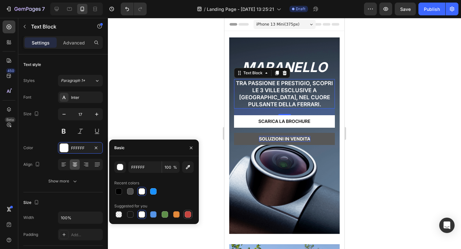
click at [187, 213] on div at bounding box center [188, 214] width 6 height 6
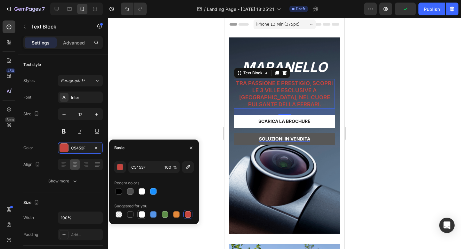
click at [144, 217] on div at bounding box center [142, 214] width 8 height 8
type input "FFFFFF"
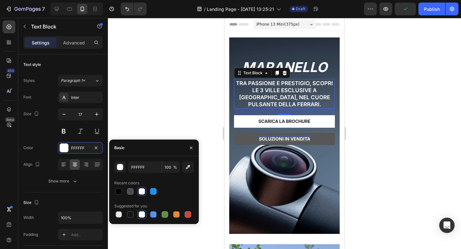
click at [164, 73] on div at bounding box center [284, 133] width 353 height 231
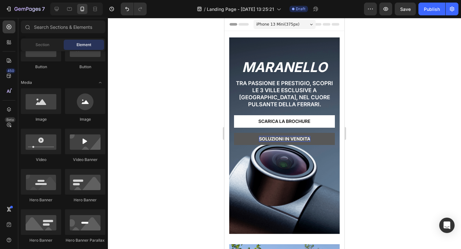
click at [164, 73] on div at bounding box center [284, 133] width 353 height 231
click at [319, 62] on p "MARANELLO" at bounding box center [283, 66] width 99 height 13
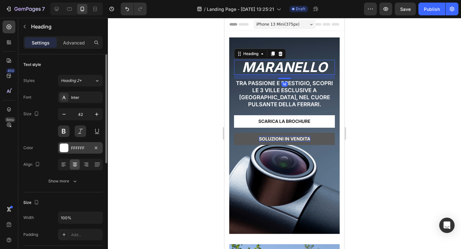
click at [63, 146] on div at bounding box center [64, 148] width 8 height 8
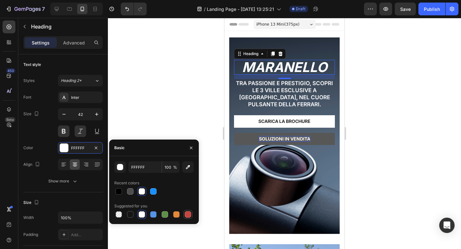
click at [188, 213] on div at bounding box center [188, 214] width 6 height 6
type input "C5453F"
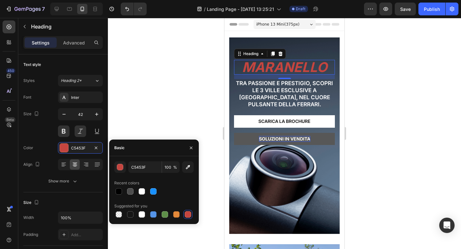
click at [385, 106] on div at bounding box center [284, 133] width 353 height 231
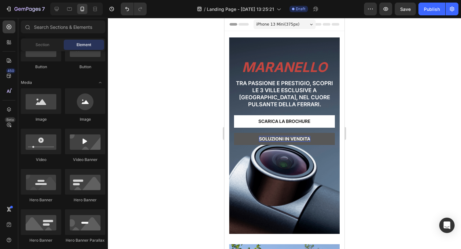
click at [385, 106] on div at bounding box center [284, 133] width 353 height 231
click at [300, 67] on p "MARANELLO" at bounding box center [283, 66] width 99 height 13
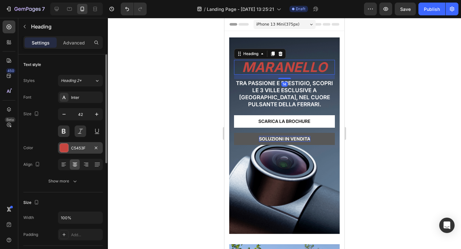
click at [66, 149] on div at bounding box center [64, 148] width 8 height 8
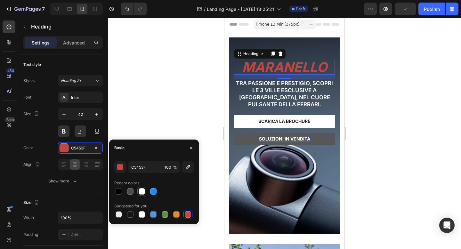
click at [143, 193] on div at bounding box center [141, 191] width 6 height 6
type input "FFFFFF"
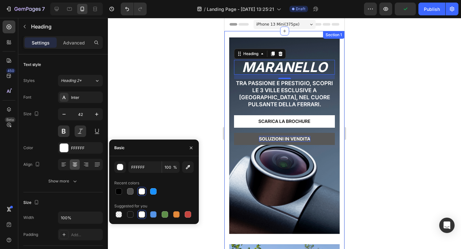
click at [353, 134] on div at bounding box center [284, 133] width 353 height 231
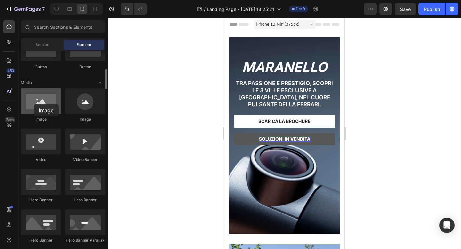
drag, startPoint x: 53, startPoint y: 108, endPoint x: 34, endPoint y: 104, distance: 19.9
click at [34, 104] on div at bounding box center [41, 101] width 40 height 26
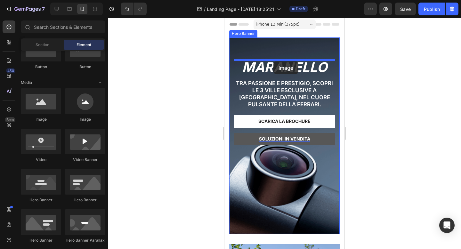
drag, startPoint x: 299, startPoint y: 125, endPoint x: 273, endPoint y: 61, distance: 69.1
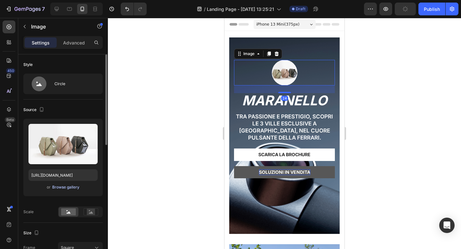
click at [62, 185] on div "Browse gallery" at bounding box center [65, 187] width 27 height 6
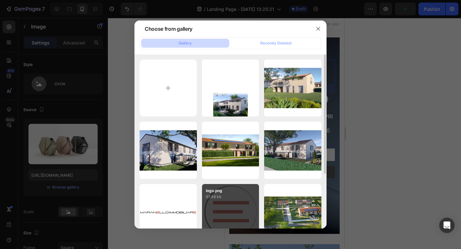
click at [234, 207] on div "logo.png 97.48 kb" at bounding box center [230, 212] width 57 height 57
type input "[URL][DOMAIN_NAME]"
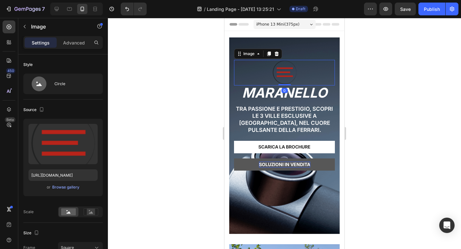
drag, startPoint x: 285, startPoint y: 92, endPoint x: 286, endPoint y: 82, distance: 10.2
click at [286, 82] on div "Image 0" at bounding box center [284, 73] width 101 height 26
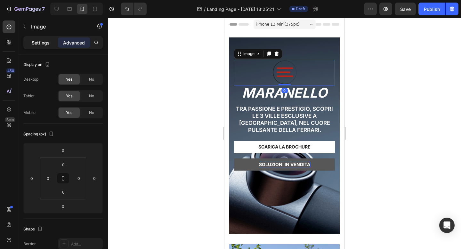
click at [39, 41] on p "Settings" at bounding box center [41, 42] width 18 height 7
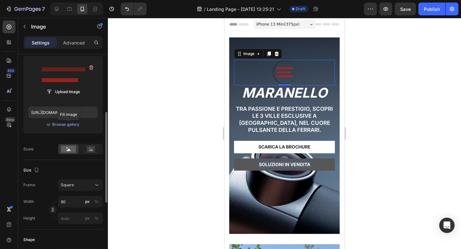
scroll to position [92, 0]
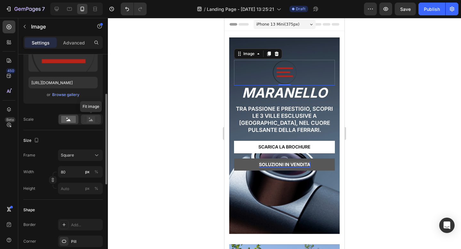
click at [87, 120] on rect at bounding box center [91, 119] width 8 height 6
click at [64, 123] on div at bounding box center [69, 119] width 20 height 10
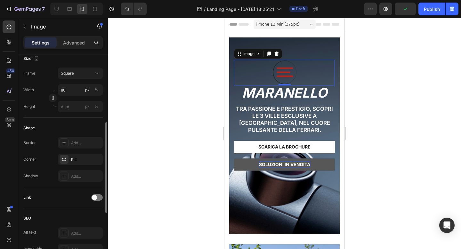
scroll to position [179, 0]
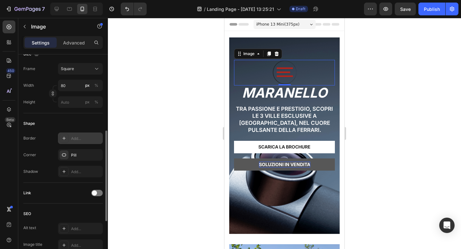
click at [83, 140] on div "Add..." at bounding box center [86, 139] width 30 height 6
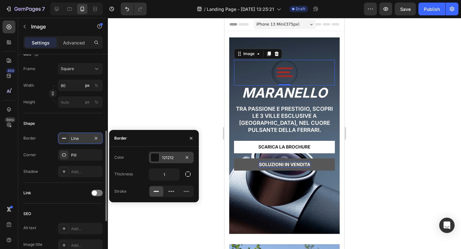
click at [156, 158] on div at bounding box center [155, 157] width 8 height 8
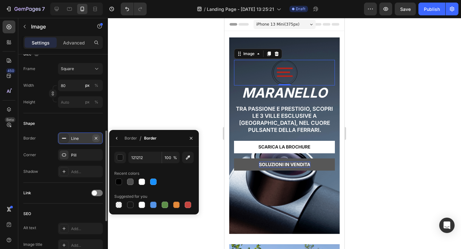
click at [94, 138] on icon "button" at bounding box center [95, 138] width 5 height 5
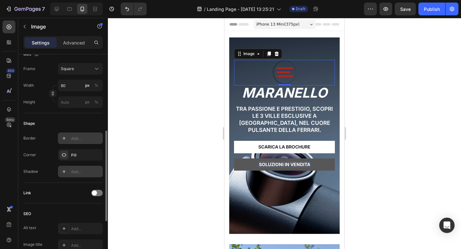
click at [74, 169] on div "Add..." at bounding box center [86, 172] width 30 height 6
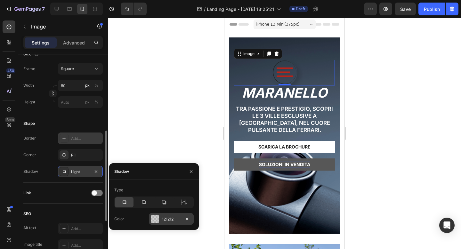
click at [157, 219] on div at bounding box center [155, 219] width 8 height 8
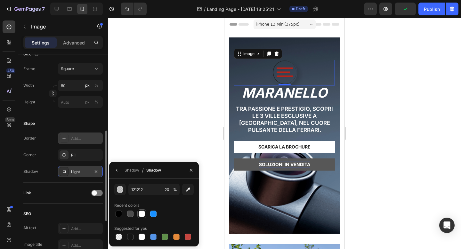
click at [145, 211] on div at bounding box center [142, 214] width 8 height 8
type input "FFFFFF"
type input "100"
click at [96, 172] on icon "button" at bounding box center [95, 171] width 5 height 5
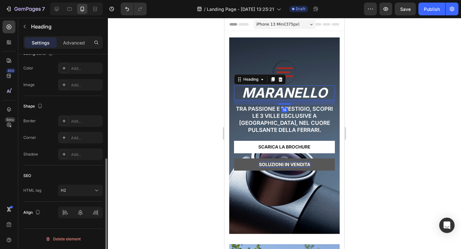
scroll to position [0, 0]
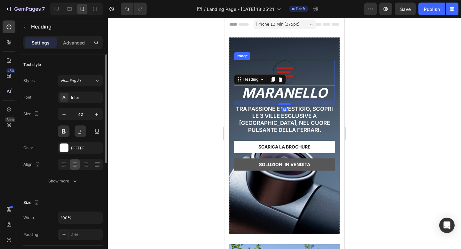
click at [289, 73] on img at bounding box center [285, 73] width 26 height 26
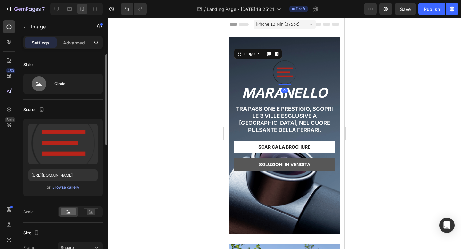
click at [382, 64] on div at bounding box center [284, 133] width 353 height 231
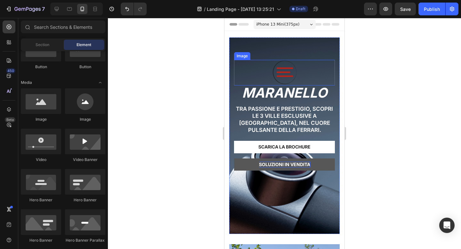
click at [290, 70] on img at bounding box center [285, 73] width 26 height 26
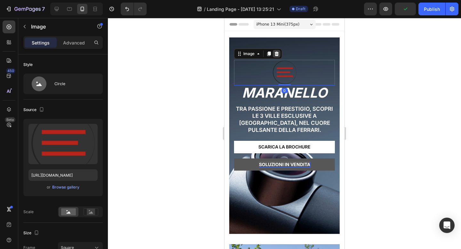
click at [278, 56] on icon at bounding box center [276, 53] width 5 height 5
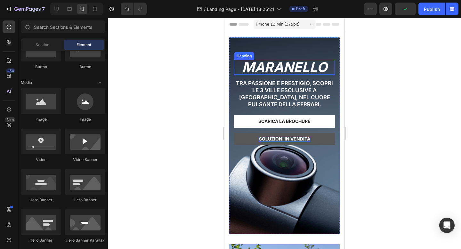
click at [278, 67] on p "MARANELLO" at bounding box center [283, 66] width 99 height 13
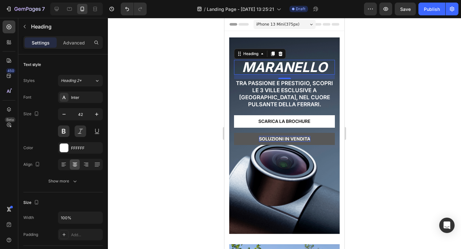
click at [351, 58] on div at bounding box center [284, 133] width 353 height 231
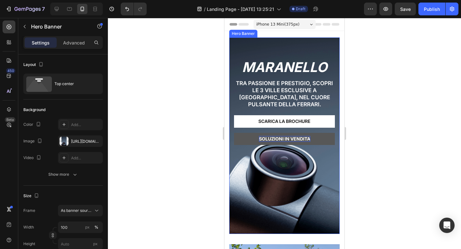
click at [292, 191] on div "Background Image" at bounding box center [284, 135] width 110 height 196
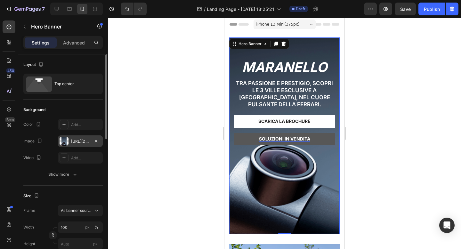
click at [75, 144] on div "https://cdn.shopify.com/s/files/1/2005/9307/files/gempages_432750572815254551-c…" at bounding box center [80, 141] width 45 height 12
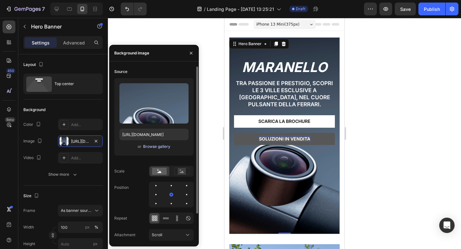
click at [151, 149] on div "Browse gallery" at bounding box center [156, 147] width 27 height 6
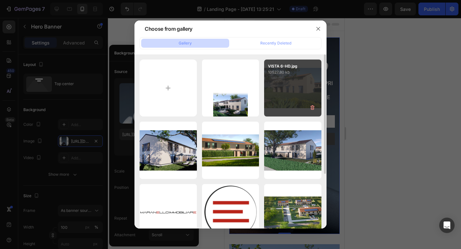
click at [287, 98] on div "VISTA 6-HD.jpg 10527.80 kb" at bounding box center [292, 87] width 57 height 57
type input "[URL][DOMAIN_NAME]"
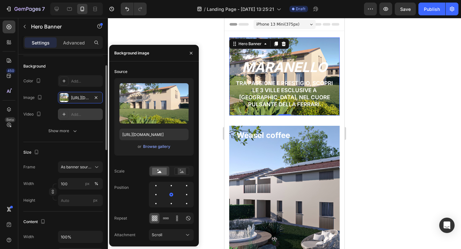
scroll to position [46, 0]
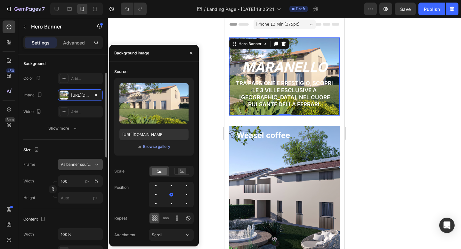
click at [94, 162] on icon at bounding box center [96, 164] width 6 height 6
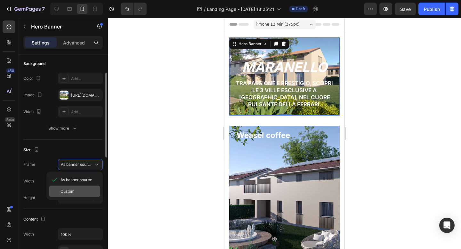
click at [73, 189] on span "Custom" at bounding box center [67, 191] width 14 height 6
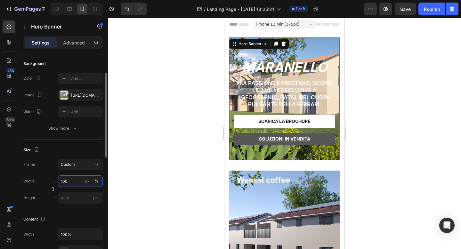
click at [73, 183] on input "100" at bounding box center [80, 181] width 45 height 12
click at [75, 172] on div "Frame Custom Width 100 px % Height px" at bounding box center [62, 181] width 79 height 45
click at [72, 197] on input "px" at bounding box center [80, 198] width 45 height 12
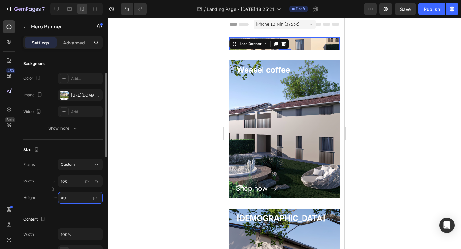
type input "4"
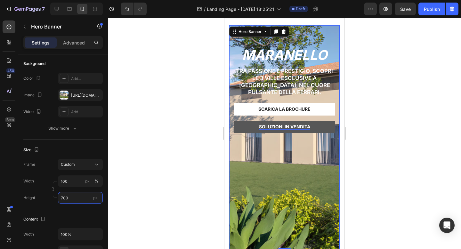
scroll to position [15, 0]
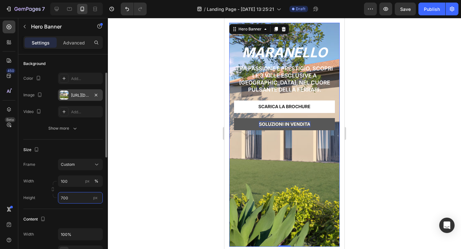
type input "700"
click at [86, 97] on div "[URL][DOMAIN_NAME]" at bounding box center [80, 95] width 19 height 6
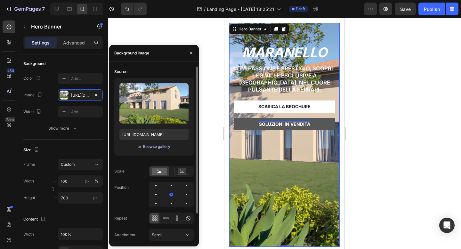
click at [155, 148] on div "Browse gallery" at bounding box center [156, 147] width 27 height 6
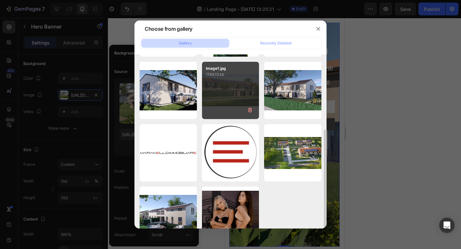
scroll to position [80, 0]
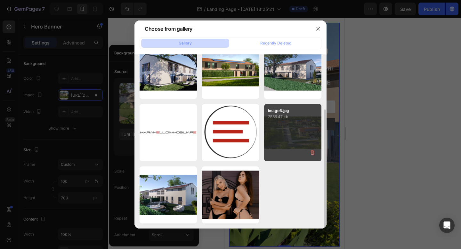
click at [270, 126] on div "Image6.jpg 2536.47 kb" at bounding box center [292, 132] width 57 height 57
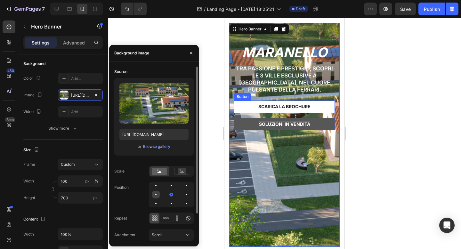
click at [167, 193] on div at bounding box center [171, 195] width 8 height 8
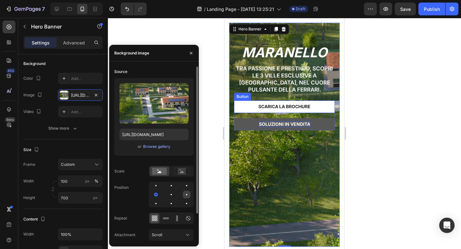
click at [160, 200] on div at bounding box center [156, 204] width 8 height 8
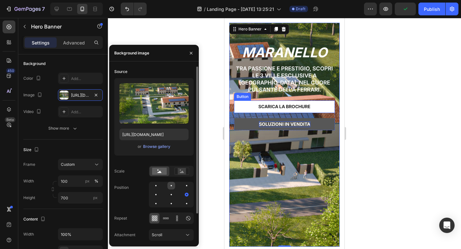
click at [183, 184] on div at bounding box center [187, 186] width 8 height 8
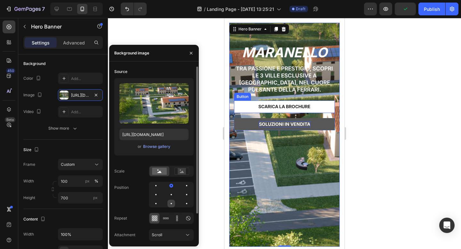
click at [183, 202] on div at bounding box center [187, 204] width 8 height 8
click at [159, 206] on div at bounding box center [171, 195] width 45 height 26
click at [167, 206] on div at bounding box center [171, 204] width 8 height 8
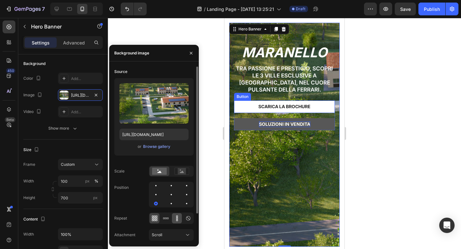
click at [176, 217] on icon at bounding box center [177, 216] width 2 height 2
click at [156, 217] on icon at bounding box center [156, 216] width 2 height 2
click at [183, 184] on div at bounding box center [187, 186] width 8 height 8
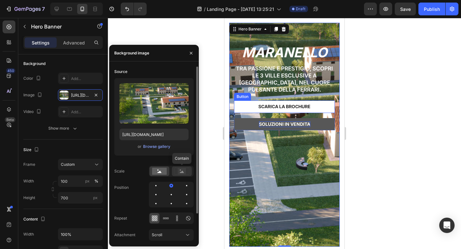
click at [179, 172] on rect at bounding box center [181, 171] width 8 height 6
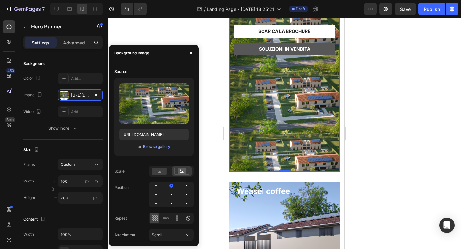
scroll to position [88, 0]
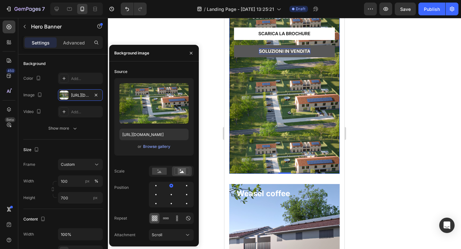
click at [311, 133] on div "Background Image" at bounding box center [284, 62] width 110 height 224
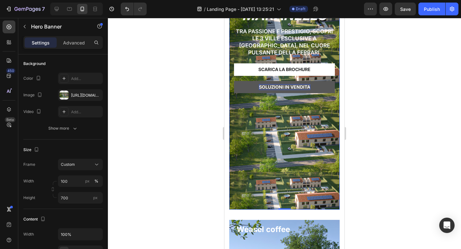
scroll to position [0, 0]
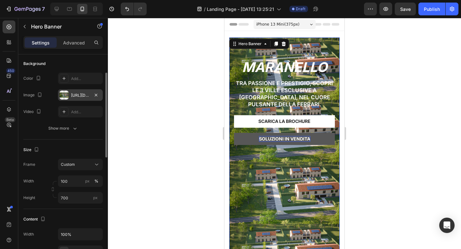
click at [84, 97] on div "https://cdn.shopify.com/s/files/1/0973/4219/4005/files/gempages_581472419131163…" at bounding box center [80, 95] width 19 height 6
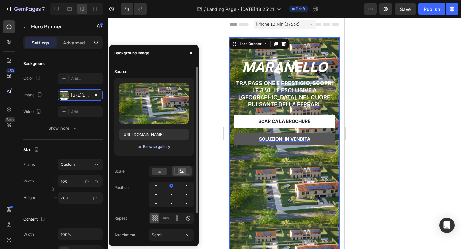
click at [157, 146] on div "Browse gallery" at bounding box center [156, 147] width 27 height 6
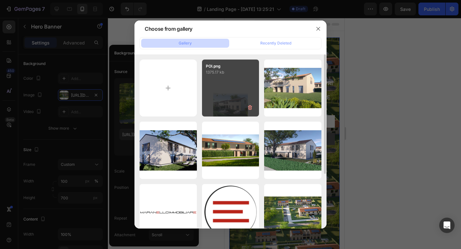
click at [215, 108] on div "POI.png 1375.17 kb" at bounding box center [230, 87] width 57 height 57
type input "[URL][DOMAIN_NAME]"
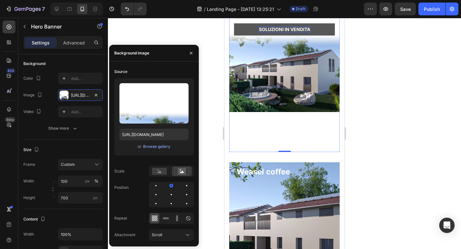
scroll to position [110, 0]
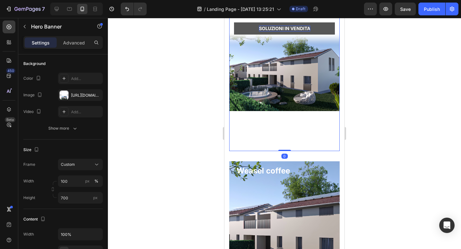
drag, startPoint x: 285, startPoint y: 150, endPoint x: 288, endPoint y: 119, distance: 30.8
click at [288, 118] on div "MARANELLO Heading Tra passione e prestigio, scopri le 3 ville esclusive a [GEOG…" at bounding box center [284, 39] width 110 height 224
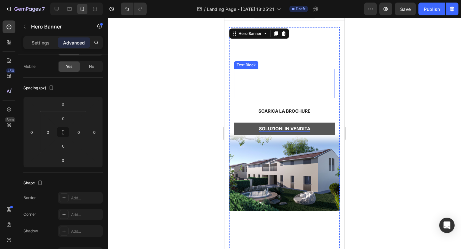
scroll to position [14, 0]
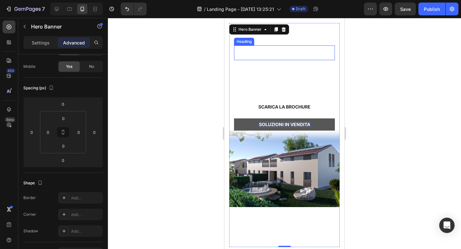
click at [299, 47] on p "MARANELLO" at bounding box center [283, 52] width 99 height 13
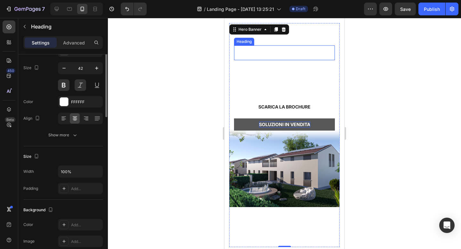
scroll to position [0, 0]
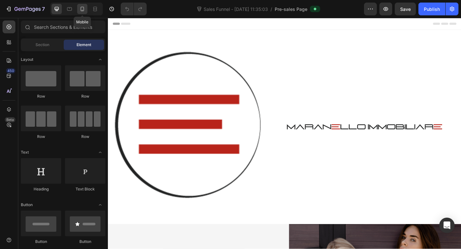
click at [85, 7] on icon at bounding box center [82, 9] width 6 height 6
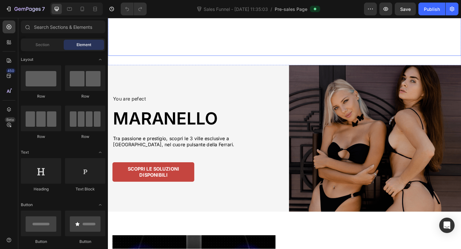
scroll to position [203, 0]
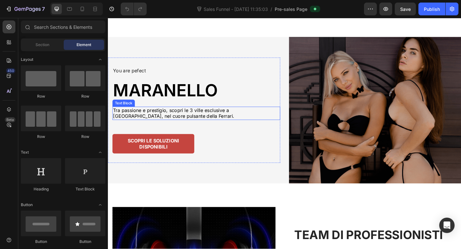
click at [161, 123] on p "Tra passione e prestigio, scopri le 3 ville esclusive a Borgo Grizzaga, nel cuo…" at bounding box center [203, 121] width 181 height 13
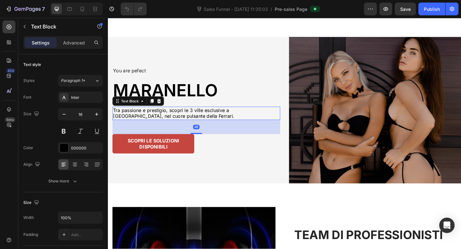
click at [187, 122] on p "Tra passione e prestigio, scopri le 3 ville esclusive a [GEOGRAPHIC_DATA], nel …" at bounding box center [203, 121] width 181 height 13
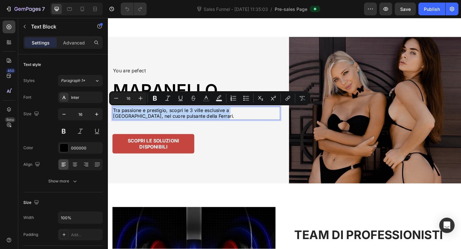
drag, startPoint x: 187, startPoint y: 122, endPoint x: 114, endPoint y: 118, distance: 73.4
click at [114, 118] on p "Tra passione e prestigio, scopri le 3 ville esclusive a [GEOGRAPHIC_DATA], nel …" at bounding box center [203, 121] width 181 height 13
copy p "Tra passione e prestigio, scopri le 3 ville esclusive a [GEOGRAPHIC_DATA], nel …"
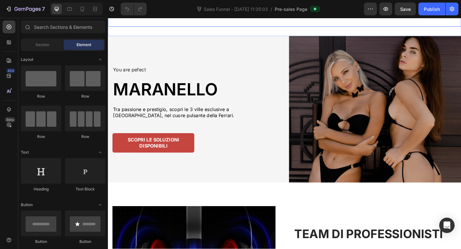
scroll to position [207, 0]
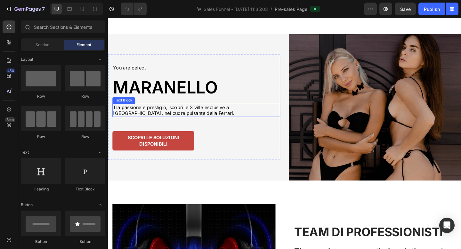
click at [223, 114] on p "Tra passione e prestigio, scopri le 3 ville esclusive a [GEOGRAPHIC_DATA], nel …" at bounding box center [203, 118] width 181 height 13
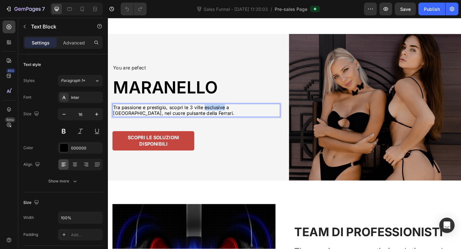
click at [223, 114] on p "Tra passione e prestigio, scopri le 3 ville esclusive a [GEOGRAPHIC_DATA], nel …" at bounding box center [203, 118] width 181 height 13
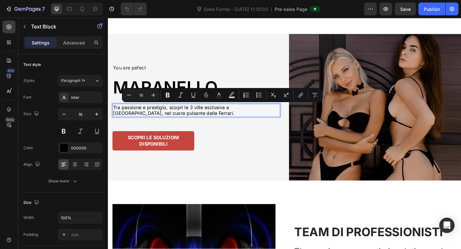
click at [185, 120] on p "Tra passione e prestigio, scopri le 3 ville esclusive a [GEOGRAPHIC_DATA], nel …" at bounding box center [203, 118] width 181 height 13
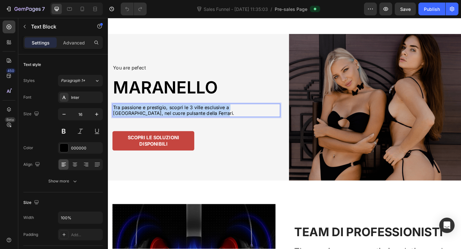
drag, startPoint x: 185, startPoint y: 120, endPoint x: 112, endPoint y: 114, distance: 73.1
click at [112, 114] on div "You are pefect Text Block MARANELLO Heading Tra passione e prestigio, scopri le…" at bounding box center [201, 115] width 187 height 114
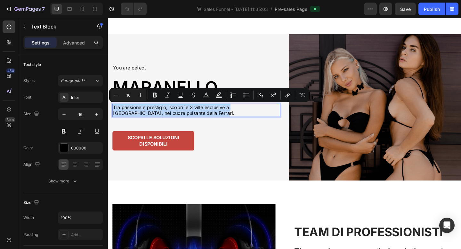
copy p "Tra passione e prestigio, scopri le 3 ville esclusive a [GEOGRAPHIC_DATA], nel …"
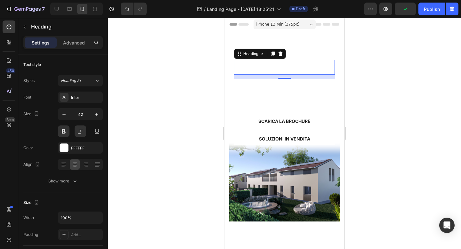
click at [64, 147] on div at bounding box center [64, 148] width 8 height 8
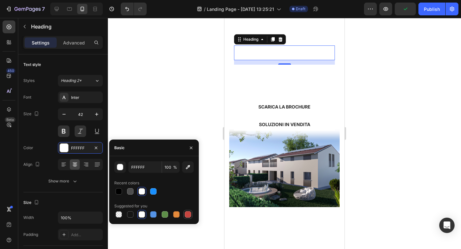
click at [186, 215] on div at bounding box center [188, 214] width 6 height 6
type input "C5453F"
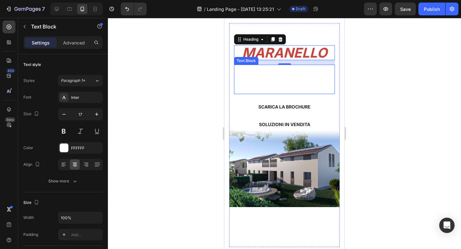
click at [270, 79] on p "Tra passione e prestigio, scopri le 3 ville esclusive a [GEOGRAPHIC_DATA], nel …" at bounding box center [283, 79] width 99 height 28
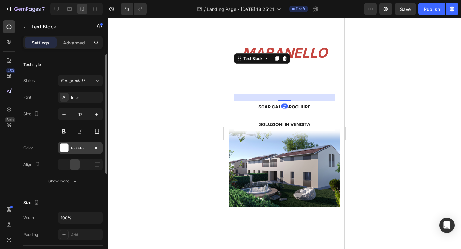
click at [64, 146] on div at bounding box center [64, 148] width 8 height 8
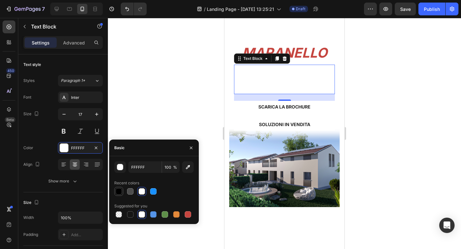
click at [119, 189] on div at bounding box center [118, 191] width 6 height 6
type input "000000"
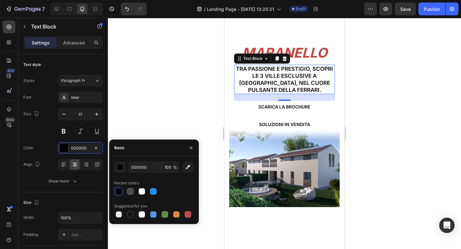
click at [388, 85] on div at bounding box center [284, 133] width 353 height 231
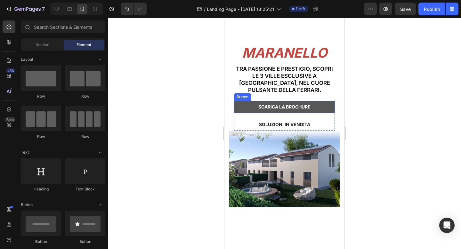
click at [324, 110] on button "SCARICA LA BROCHURE" at bounding box center [284, 107] width 101 height 12
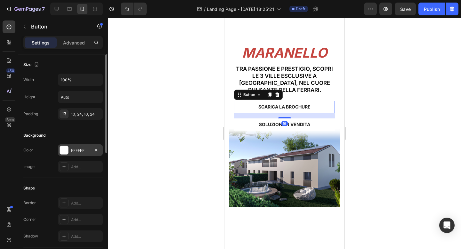
click at [67, 146] on div at bounding box center [64, 150] width 8 height 8
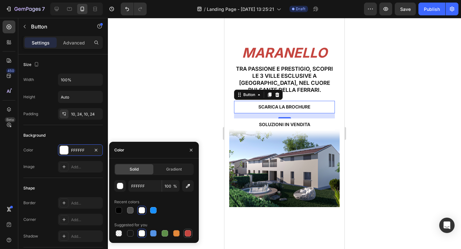
click at [187, 232] on div at bounding box center [188, 233] width 6 height 6
type input "C5453F"
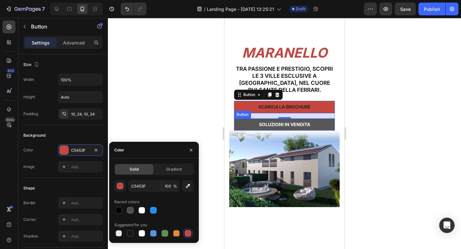
click at [321, 125] on button "SOLUZIONI IN VENDITA" at bounding box center [284, 124] width 101 height 12
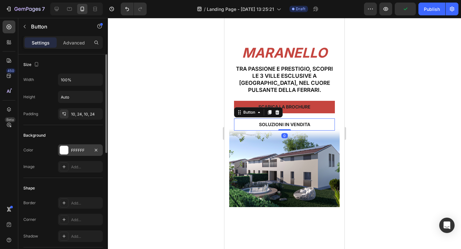
click at [65, 151] on div at bounding box center [64, 150] width 8 height 8
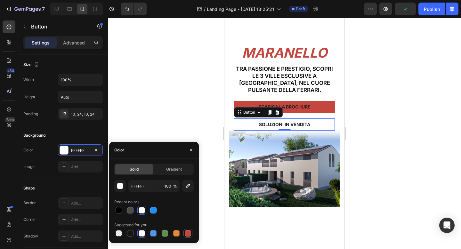
click at [188, 231] on div at bounding box center [188, 233] width 6 height 6
type input "C5453F"
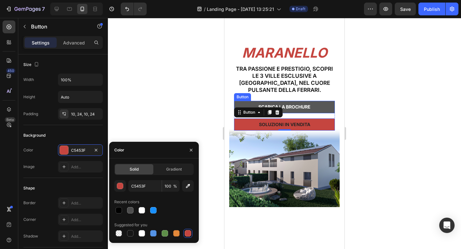
click at [294, 103] on button "SCARICA LA BROCHURE" at bounding box center [284, 107] width 101 height 12
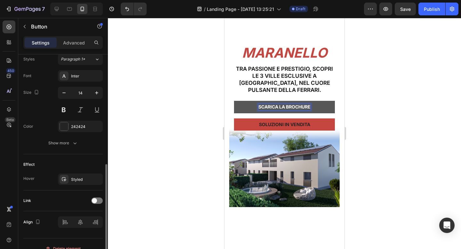
scroll to position [246, 0]
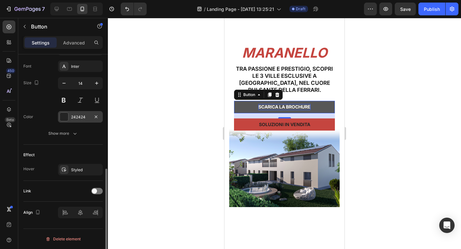
click at [65, 116] on div at bounding box center [64, 117] width 8 height 8
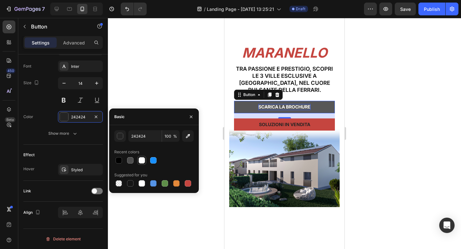
click at [142, 162] on div at bounding box center [141, 160] width 6 height 6
type input "FFFFFF"
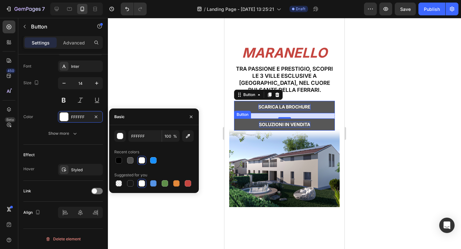
click at [266, 123] on p "SOLUZIONI IN VENDITA" at bounding box center [284, 125] width 51 height 6
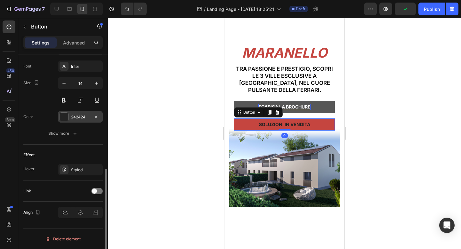
click at [65, 113] on div at bounding box center [64, 117] width 8 height 8
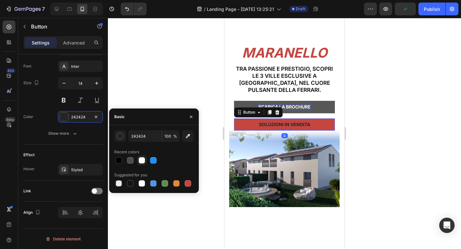
click at [144, 160] on div at bounding box center [141, 160] width 6 height 6
type input "FFFFFF"
click at [395, 110] on div at bounding box center [284, 133] width 353 height 231
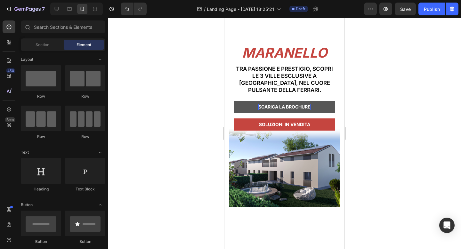
click at [395, 110] on div at bounding box center [284, 133] width 353 height 231
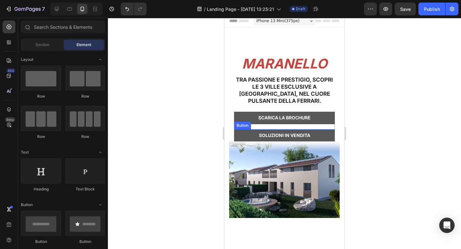
scroll to position [0, 0]
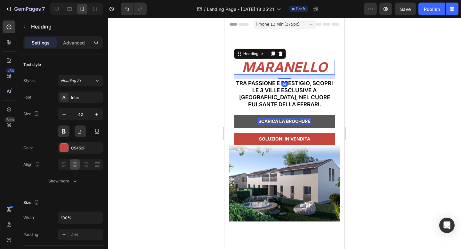
click at [293, 71] on p "MARANELLO" at bounding box center [283, 66] width 99 height 13
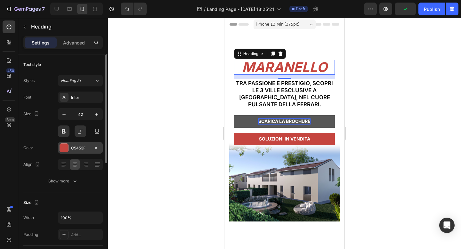
click at [60, 149] on div at bounding box center [64, 148] width 8 height 8
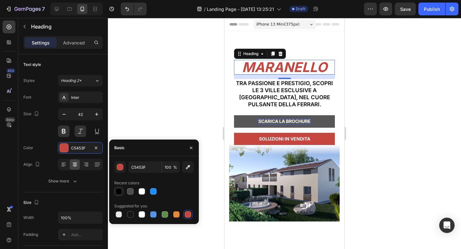
click at [118, 192] on div at bounding box center [118, 191] width 6 height 6
type input "000000"
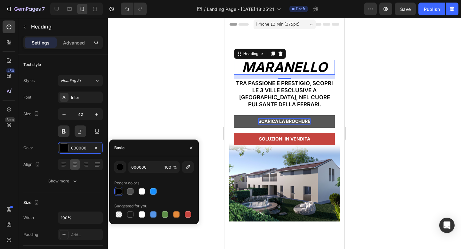
click at [413, 87] on div at bounding box center [284, 133] width 353 height 231
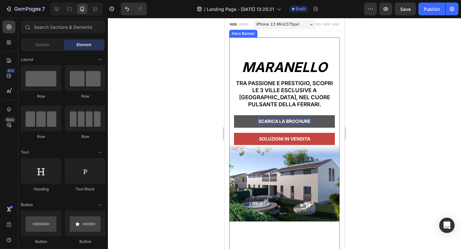
click at [234, 42] on div "MARANELLO Heading Tra passione e prestigio, scopri le 3 ville esclusive a [GEOG…" at bounding box center [284, 149] width 110 height 224
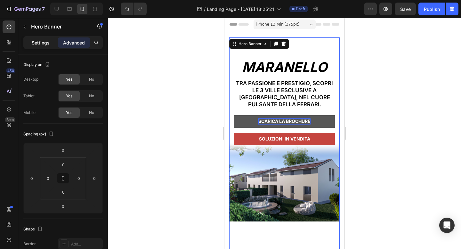
click at [44, 45] on p "Settings" at bounding box center [41, 42] width 18 height 7
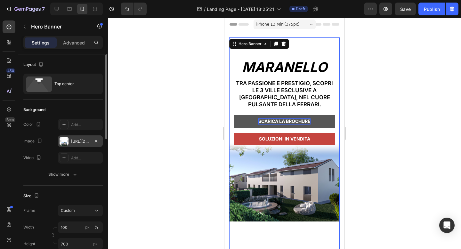
click at [83, 143] on div "[URL][DOMAIN_NAME]" at bounding box center [80, 141] width 19 height 6
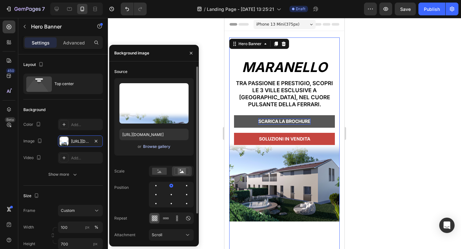
click at [149, 146] on div "Browse gallery" at bounding box center [156, 147] width 27 height 6
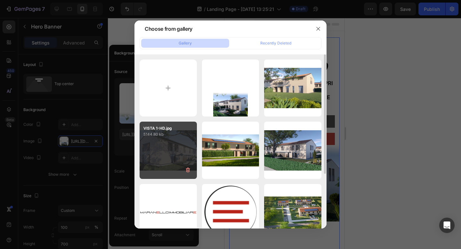
click at [149, 123] on div "VISTA 1-HD.jpg 5144.80 kb" at bounding box center [167, 130] width 57 height 16
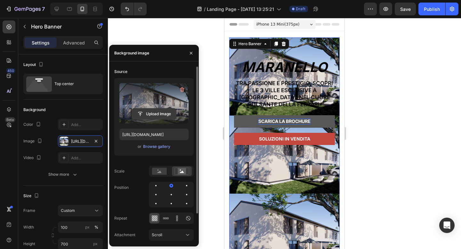
click at [158, 112] on input "file" at bounding box center [154, 113] width 44 height 11
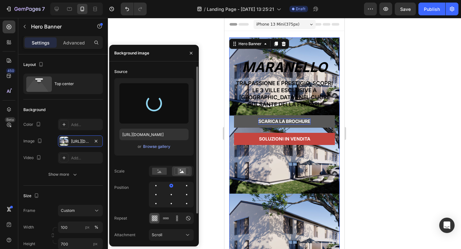
type input "[URL][DOMAIN_NAME]"
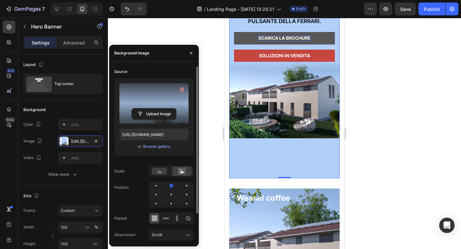
scroll to position [90, 0]
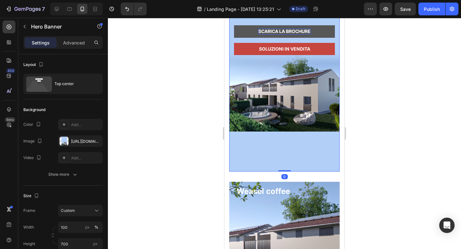
drag, startPoint x: 283, startPoint y: 170, endPoint x: 283, endPoint y: 151, distance: 19.2
click at [283, 151] on div "MARANELLO Heading Tra passione e prestigio, scopri le 3 ville esclusive a [GEOG…" at bounding box center [284, 60] width 110 height 224
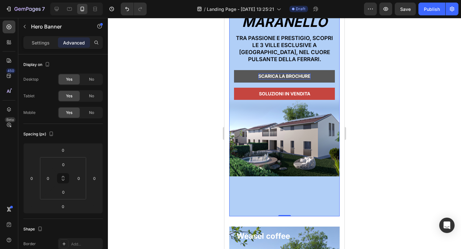
scroll to position [46, 0]
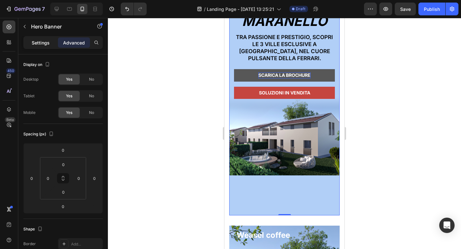
click at [42, 43] on p "Settings" at bounding box center [41, 42] width 18 height 7
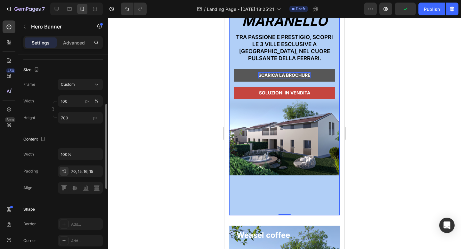
scroll to position [125, 0]
click at [69, 90] on button "Custom" at bounding box center [80, 85] width 45 height 12
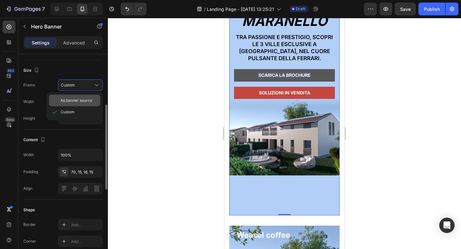
click at [72, 98] on span "As banner source" at bounding box center [76, 101] width 32 height 6
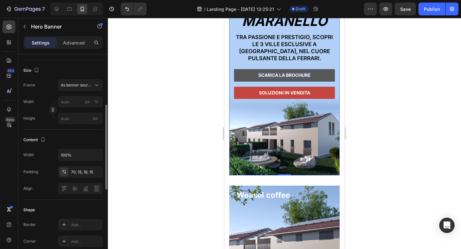
click at [371, 110] on div at bounding box center [284, 133] width 353 height 231
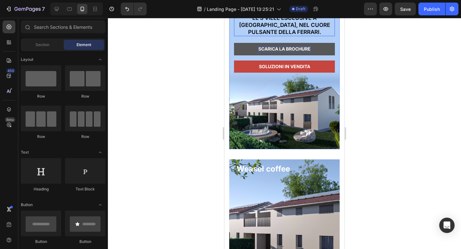
scroll to position [73, 0]
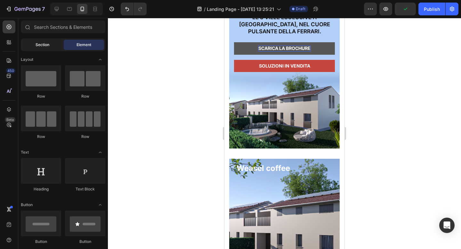
click at [50, 42] on div "Section" at bounding box center [42, 45] width 40 height 10
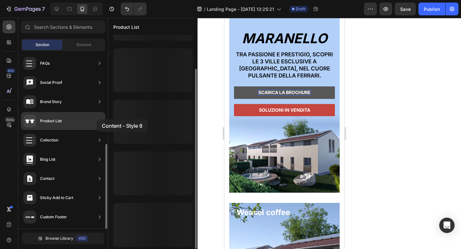
scroll to position [40, 0]
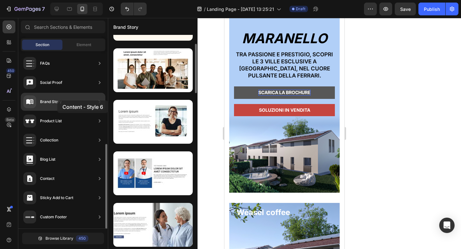
drag, startPoint x: 154, startPoint y: 166, endPoint x: 58, endPoint y: 102, distance: 115.7
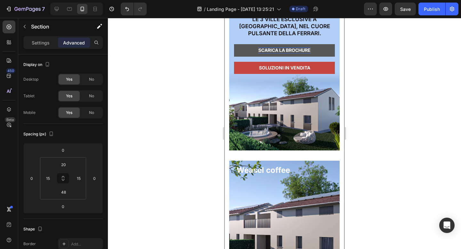
scroll to position [79, 0]
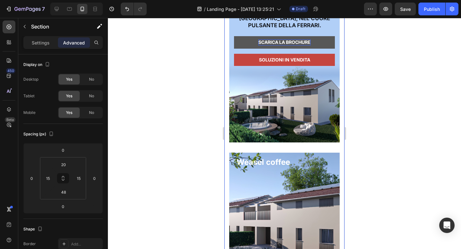
click at [380, 127] on div at bounding box center [284, 133] width 353 height 231
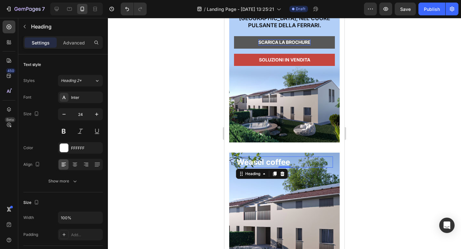
click at [308, 160] on p "Weasel coffee" at bounding box center [284, 162] width 96 height 10
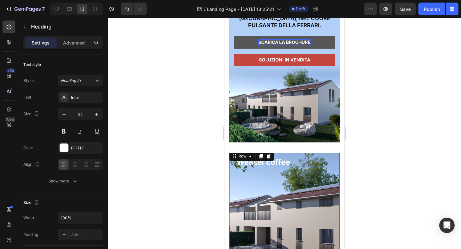
click at [312, 154] on div "Weasel coffee Heading Shop now Button Row 0" at bounding box center [284, 222] width 110 height 144
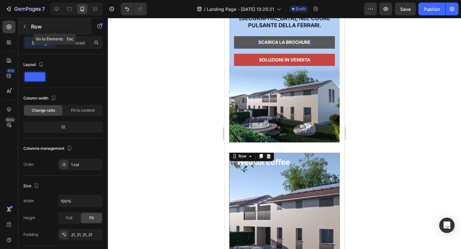
click at [21, 23] on button "button" at bounding box center [25, 26] width 10 height 10
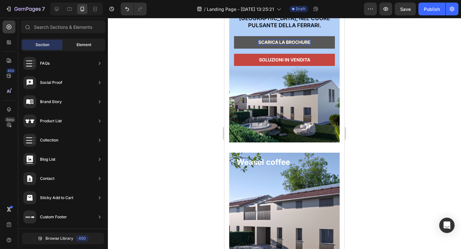
click at [71, 44] on div "Element" at bounding box center [84, 45] width 40 height 10
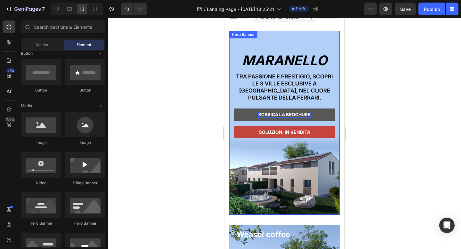
scroll to position [8, 0]
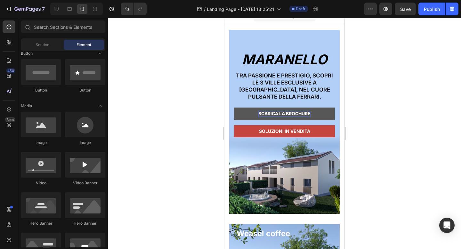
click at [376, 96] on div at bounding box center [284, 133] width 353 height 231
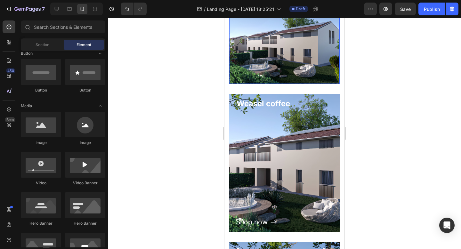
scroll to position [142, 0]
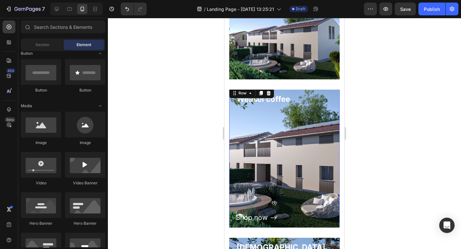
click at [309, 155] on div "Shop now Button" at bounding box center [284, 164] width 97 height 119
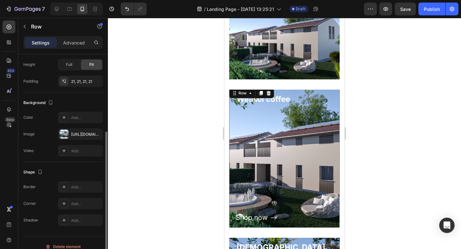
scroll to position [155, 0]
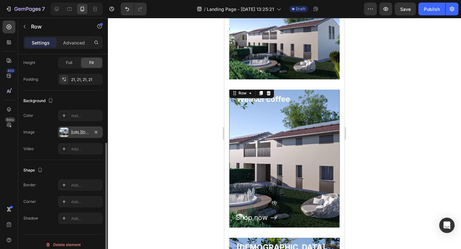
click at [74, 137] on div "[URL][DOMAIN_NAME]" at bounding box center [80, 132] width 45 height 12
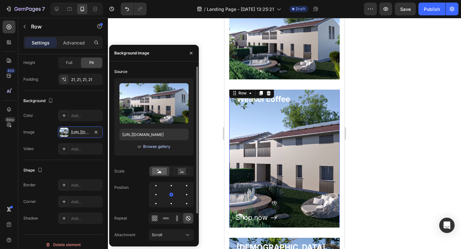
click at [152, 146] on div "Browse gallery" at bounding box center [156, 147] width 27 height 6
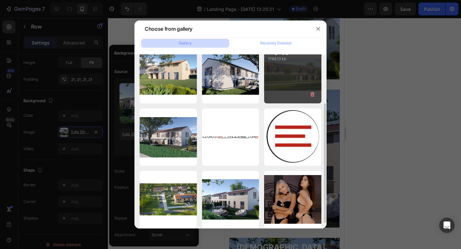
scroll to position [73, 0]
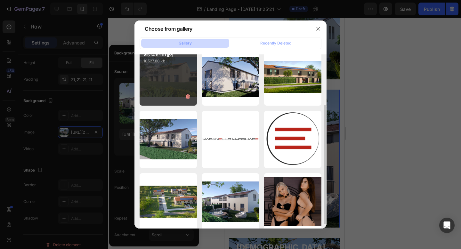
click at [190, 80] on div "VISTA 6-HD.jpg 10527.80 kb" at bounding box center [167, 76] width 57 height 57
type input "[URL][DOMAIN_NAME]"
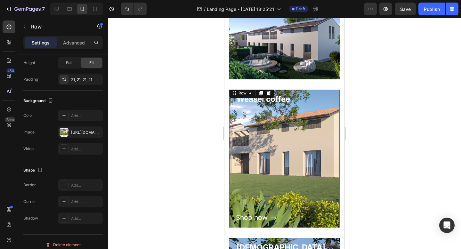
click at [400, 104] on div at bounding box center [284, 133] width 353 height 231
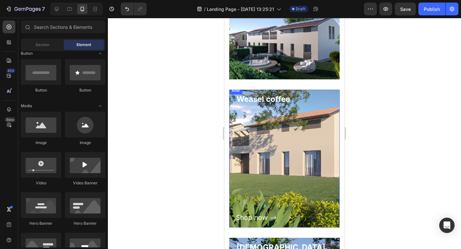
scroll to position [0, 0]
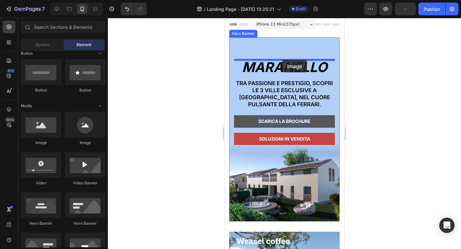
drag, startPoint x: 310, startPoint y: 147, endPoint x: 282, endPoint y: 60, distance: 91.4
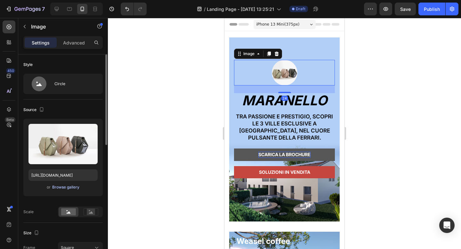
click at [59, 186] on div "Browse gallery" at bounding box center [65, 187] width 27 height 6
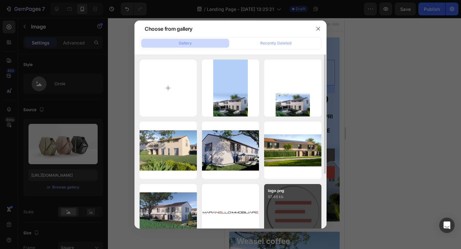
click at [285, 199] on p "97.48 kb" at bounding box center [293, 196] width 50 height 6
type input "[URL][DOMAIN_NAME]"
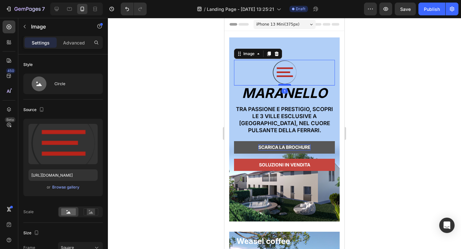
drag, startPoint x: 281, startPoint y: 92, endPoint x: 283, endPoint y: 85, distance: 7.7
click at [283, 85] on div at bounding box center [284, 85] width 13 height 2
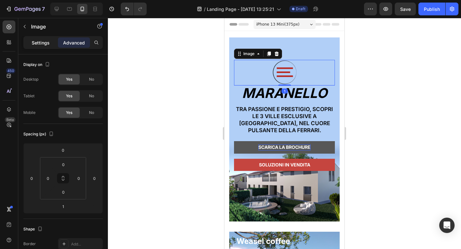
click at [53, 41] on div "Settings" at bounding box center [41, 42] width 32 height 10
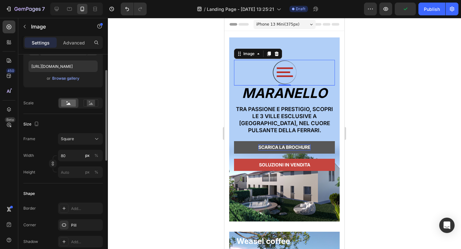
scroll to position [120, 0]
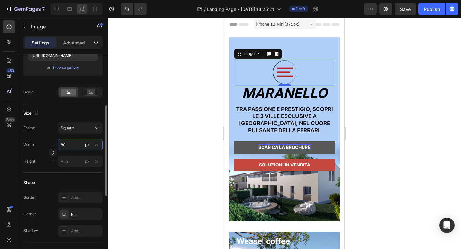
click at [67, 143] on input "80" at bounding box center [80, 145] width 45 height 12
type input "5"
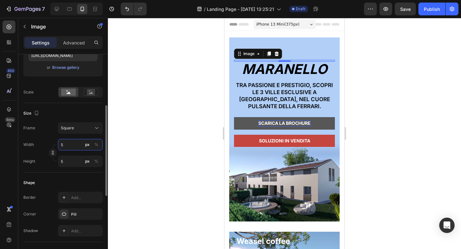
type input "50"
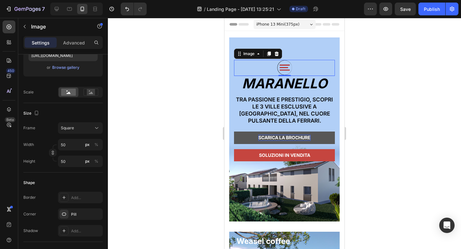
click at [402, 138] on div at bounding box center [284, 133] width 353 height 231
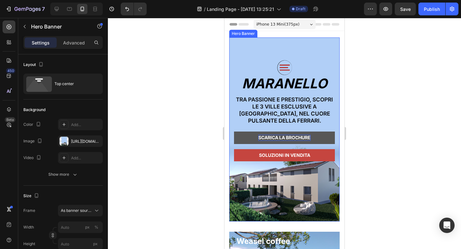
click at [284, 48] on div "Image MARANELLO Heading Tra passione e prestigio, scopri le 3 ville esclusive a…" at bounding box center [284, 129] width 110 height 184
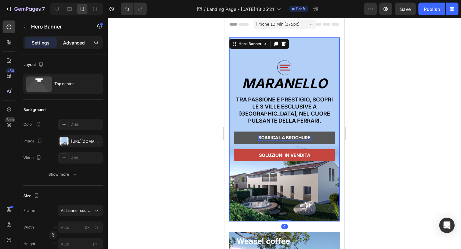
click at [72, 42] on p "Advanced" at bounding box center [74, 42] width 22 height 7
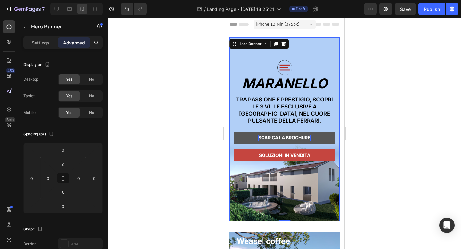
click at [322, 48] on div "Image MARANELLO Heading Tra passione e prestigio, scopri le 3 ville esclusive a…" at bounding box center [284, 106] width 110 height 139
click at [376, 56] on div at bounding box center [284, 133] width 353 height 231
click at [304, 55] on div "Image MARANELLO Heading Tra passione e prestigio, scopri le 3 ville esclusive a…" at bounding box center [284, 106] width 110 height 139
click at [282, 61] on img at bounding box center [284, 68] width 16 height 16
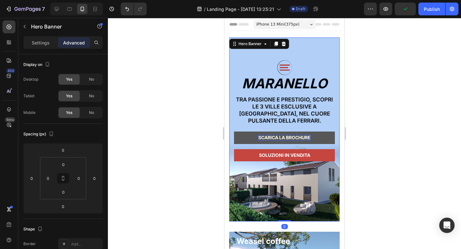
click at [287, 52] on div "Image MARANELLO Heading Tra passione e prestigio, scopri le 3 ville esclusive a…" at bounding box center [284, 106] width 110 height 139
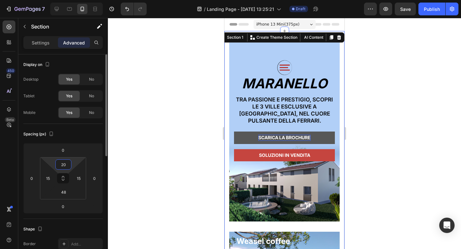
click at [69, 165] on input "20" at bounding box center [63, 165] width 13 height 10
type input "0"
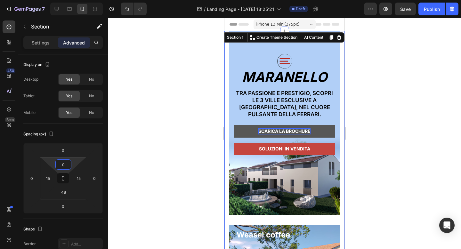
click at [426, 100] on div at bounding box center [284, 133] width 353 height 231
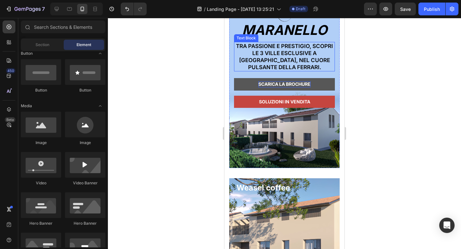
scroll to position [0, 0]
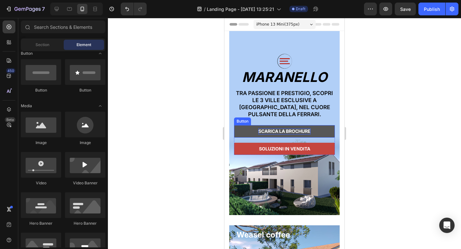
click at [241, 133] on button "SCARICA LA BROCHURE" at bounding box center [284, 131] width 101 height 12
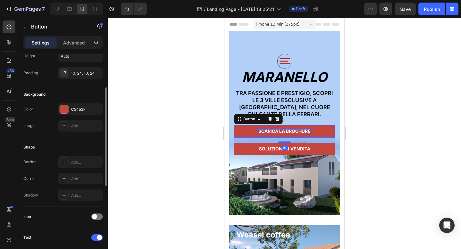
scroll to position [75, 0]
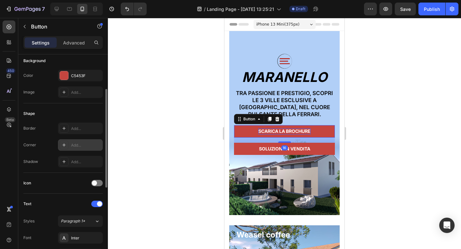
click at [81, 142] on div "Add..." at bounding box center [80, 145] width 45 height 12
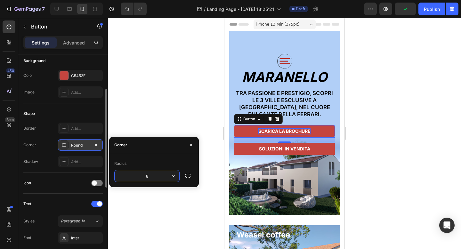
type input "6"
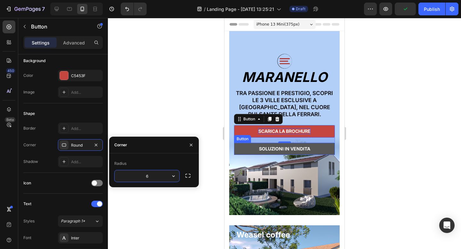
click at [251, 153] on button "SOLUZIONI IN VENDITA" at bounding box center [284, 149] width 101 height 12
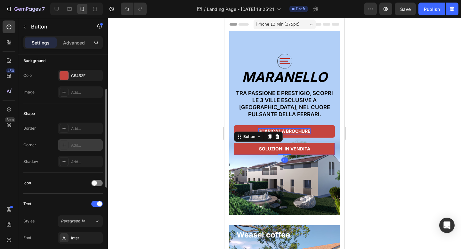
click at [85, 141] on div "Add..." at bounding box center [80, 145] width 45 height 12
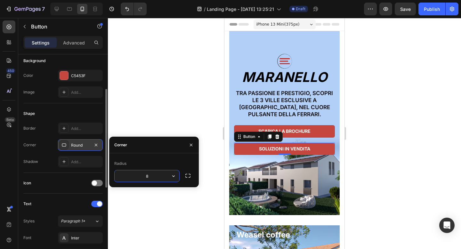
type input "6"
click at [375, 93] on div at bounding box center [284, 133] width 353 height 231
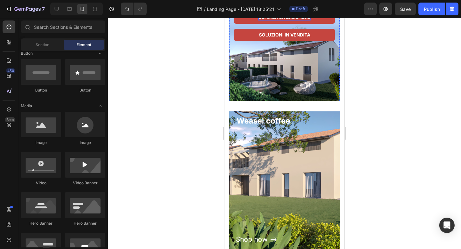
scroll to position [116, 0]
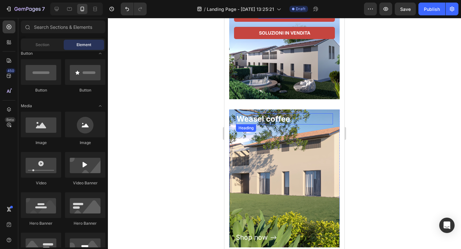
click at [282, 119] on p "Weasel coffee" at bounding box center [284, 119] width 96 height 10
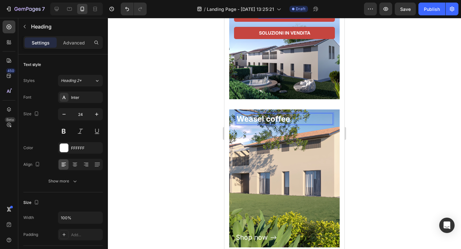
click at [293, 121] on p "Weasel coffee" at bounding box center [284, 119] width 96 height 10
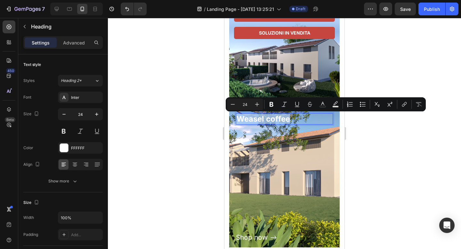
drag, startPoint x: 293, startPoint y: 121, endPoint x: 238, endPoint y: 119, distance: 55.7
click at [238, 119] on p "Weasel coffee" at bounding box center [284, 119] width 96 height 10
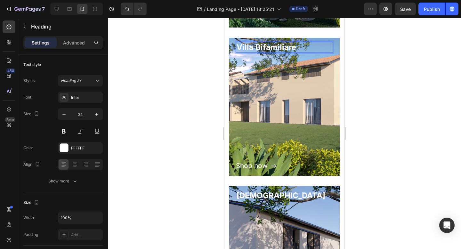
scroll to position [193, 0]
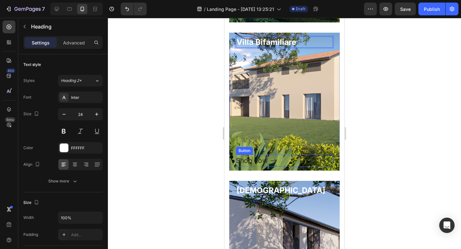
click at [255, 158] on div "Shop now" at bounding box center [252, 160] width 32 height 12
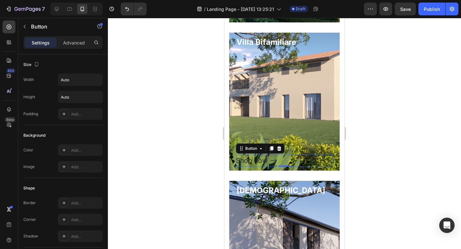
click at [264, 161] on div "Shop now" at bounding box center [252, 160] width 32 height 12
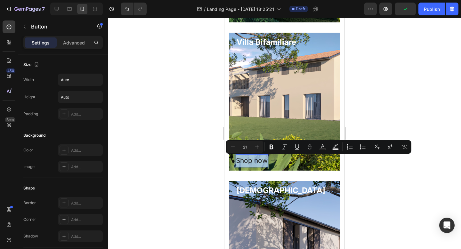
drag, startPoint x: 266, startPoint y: 161, endPoint x: 237, endPoint y: 160, distance: 29.8
click at [237, 160] on p "Shop now" at bounding box center [252, 160] width 32 height 12
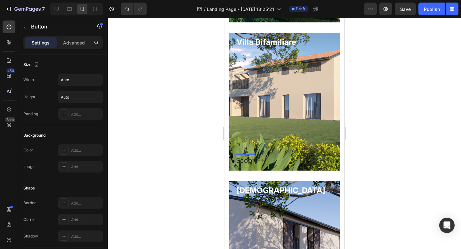
click at [236, 154] on button "Scopr" at bounding box center [250, 160] width 28 height 12
click at [236, 154] on button "Scopri di" at bounding box center [254, 160] width 37 height 12
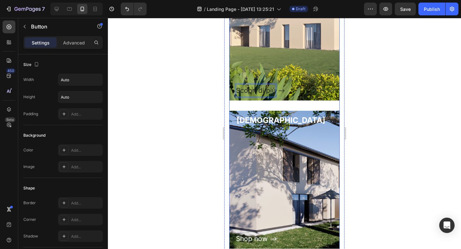
scroll to position [272, 0]
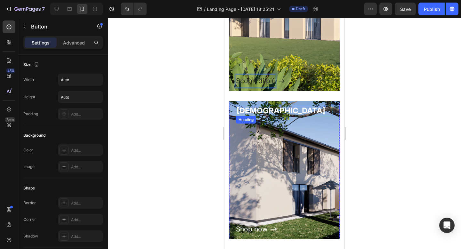
click at [254, 111] on p "[DEMOGRAPHIC_DATA]" at bounding box center [284, 111] width 96 height 10
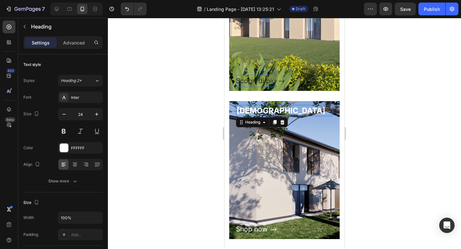
click at [254, 111] on p "[DEMOGRAPHIC_DATA]" at bounding box center [284, 111] width 96 height 10
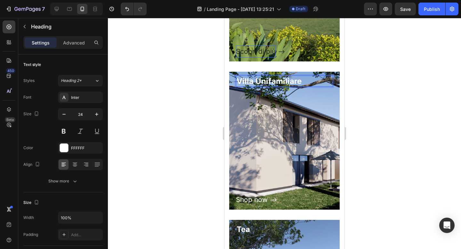
scroll to position [304, 0]
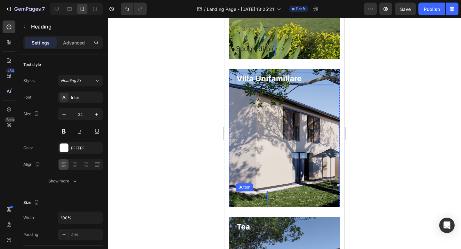
click at [264, 196] on div "Shop now" at bounding box center [252, 197] width 32 height 12
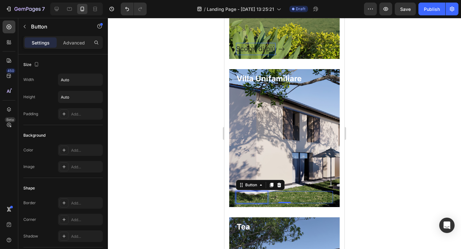
click at [266, 197] on div "Shop now" at bounding box center [252, 197] width 32 height 12
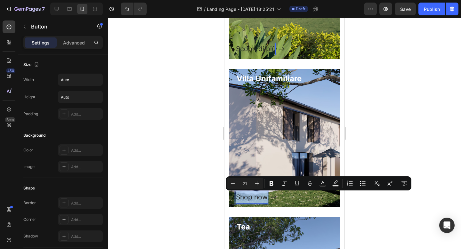
drag, startPoint x: 266, startPoint y: 197, endPoint x: 237, endPoint y: 196, distance: 29.7
click at [237, 196] on p "Shop now" at bounding box center [252, 197] width 32 height 12
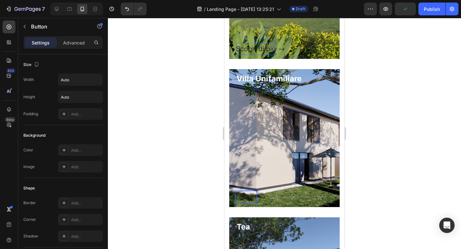
click at [236, 191] on button "Scopri" at bounding box center [251, 197] width 30 height 12
click at [236, 191] on button "Scopri di" at bounding box center [254, 197] width 37 height 12
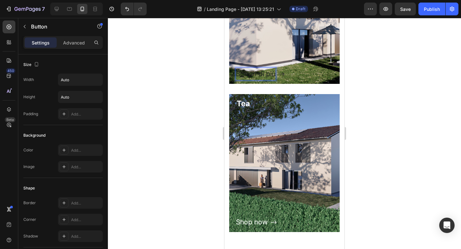
scroll to position [431, 0]
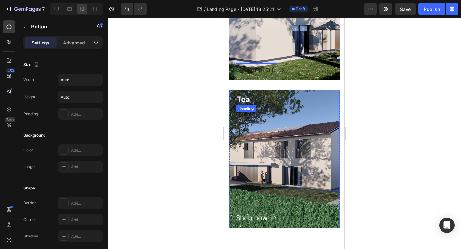
click at [244, 100] on p "Tea" at bounding box center [284, 99] width 96 height 10
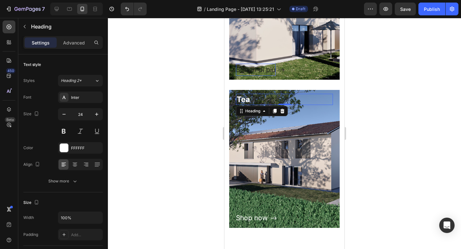
click at [244, 100] on p "Tea" at bounding box center [284, 99] width 96 height 10
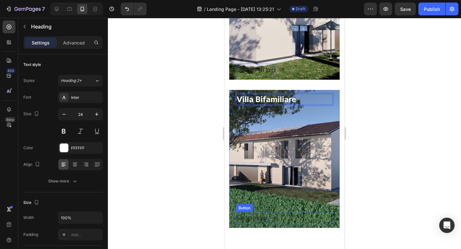
click at [240, 217] on div "Shop now" at bounding box center [252, 218] width 32 height 12
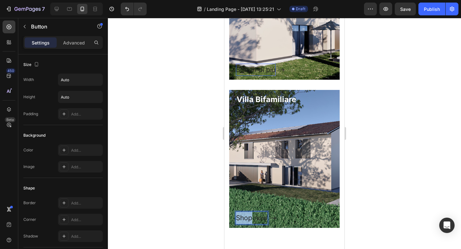
click at [240, 217] on div "Shop now" at bounding box center [252, 218] width 32 height 12
drag, startPoint x: 265, startPoint y: 217, endPoint x: 238, endPoint y: 217, distance: 27.8
click at [237, 217] on p "Shop now" at bounding box center [252, 218] width 32 height 12
click at [236, 212] on button "Scopr" at bounding box center [250, 218] width 28 height 12
click at [236, 212] on button "Scopri di" at bounding box center [254, 218] width 37 height 12
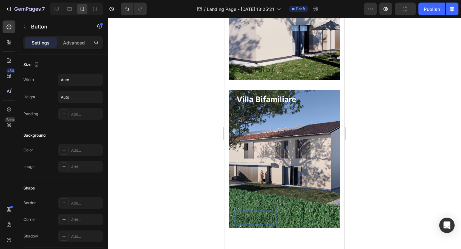
click at [381, 183] on div at bounding box center [284, 133] width 353 height 231
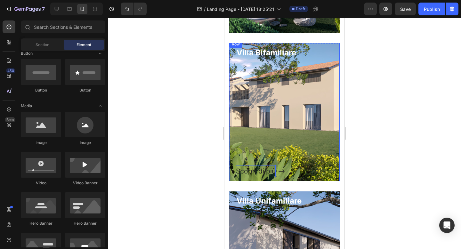
scroll to position [178, 0]
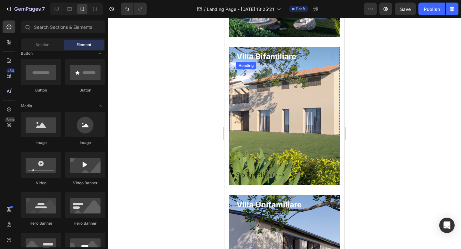
click at [262, 60] on p "Villa Bifamiliare" at bounding box center [284, 56] width 96 height 10
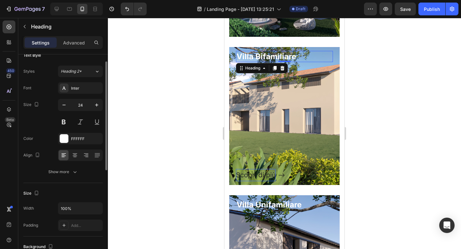
scroll to position [11, 0]
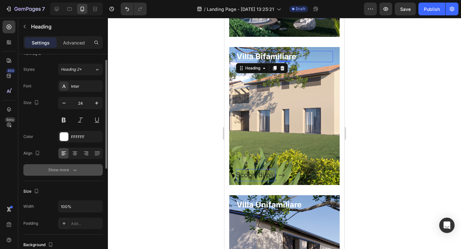
click at [75, 173] on button "Show more" at bounding box center [62, 170] width 79 height 12
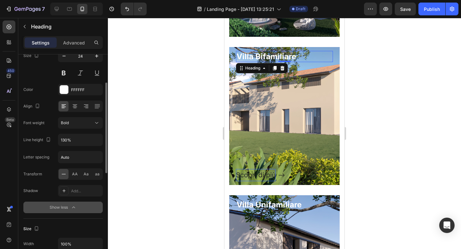
scroll to position [64, 0]
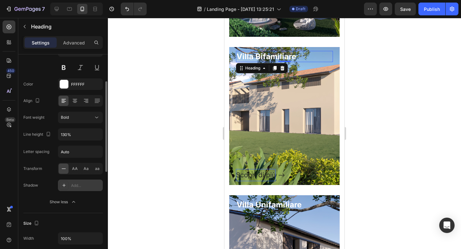
click at [77, 185] on div "Add..." at bounding box center [86, 186] width 30 height 6
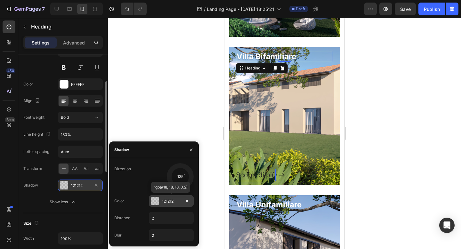
click at [155, 200] on div at bounding box center [155, 201] width 8 height 8
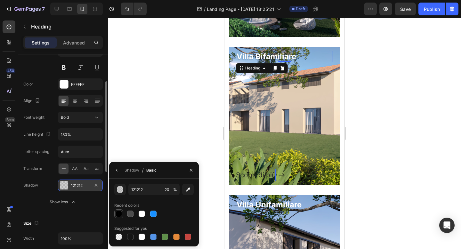
click at [117, 210] on div at bounding box center [118, 213] width 6 height 6
type input "000000"
type input "100"
click at [128, 211] on div at bounding box center [130, 213] width 6 height 6
click at [119, 213] on div at bounding box center [118, 213] width 6 height 6
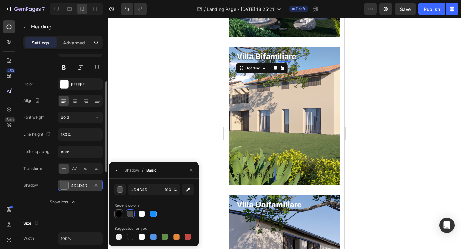
type input "000000"
click at [170, 191] on input "100" at bounding box center [171, 190] width 18 height 12
type input "50"
click at [192, 206] on div "Recent colors" at bounding box center [153, 205] width 79 height 10
click at [367, 135] on div at bounding box center [284, 133] width 353 height 231
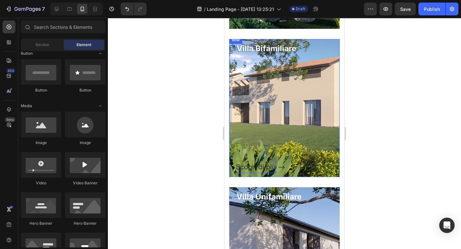
scroll to position [185, 0]
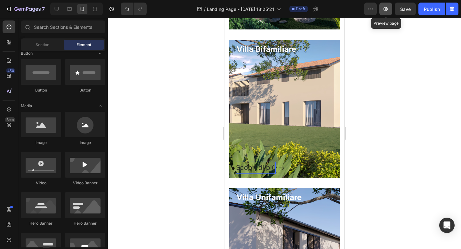
click at [388, 11] on icon "button" at bounding box center [385, 9] width 6 height 6
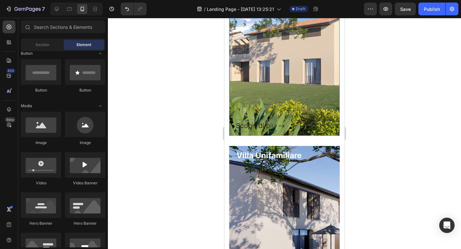
scroll to position [235, 0]
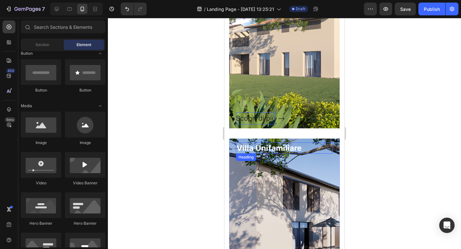
click at [274, 147] on p "Villa Unifamiliare" at bounding box center [284, 148] width 96 height 10
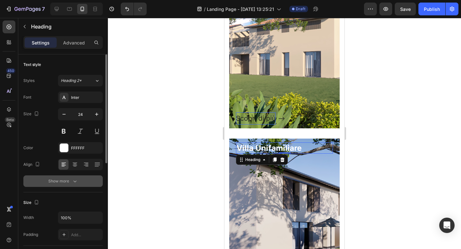
click at [69, 179] on div "Show more" at bounding box center [63, 181] width 30 height 6
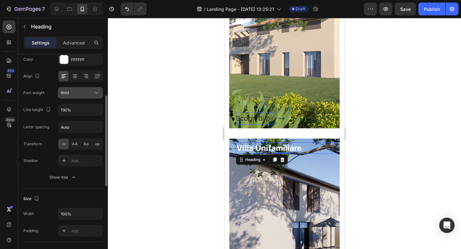
scroll to position [99, 0]
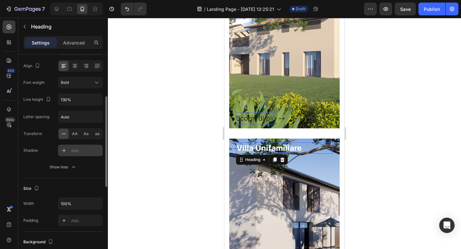
click at [77, 152] on div "Add..." at bounding box center [86, 151] width 30 height 6
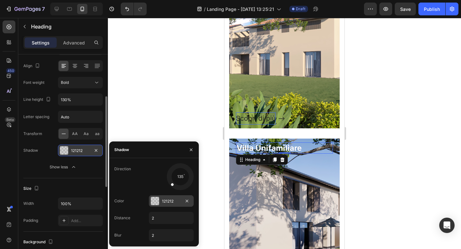
click at [155, 200] on div at bounding box center [155, 201] width 8 height 8
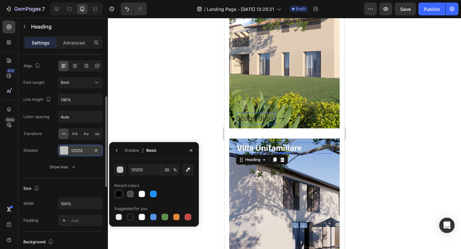
click at [118, 196] on div at bounding box center [118, 194] width 6 height 6
type input "000000"
click at [168, 170] on input "100" at bounding box center [171, 170] width 18 height 12
type input "50"
click at [190, 118] on div at bounding box center [284, 133] width 353 height 231
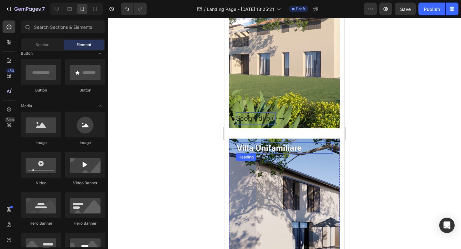
click at [244, 149] on p "Villa Unifamiliare" at bounding box center [284, 148] width 96 height 10
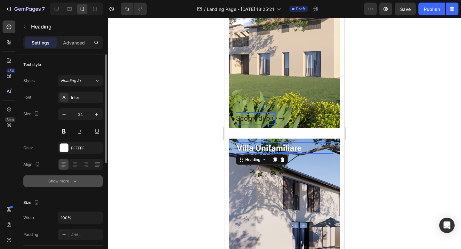
click at [71, 180] on div "Show more" at bounding box center [63, 181] width 30 height 6
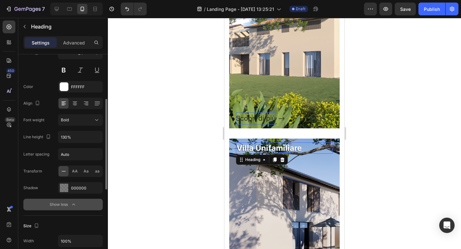
scroll to position [82, 0]
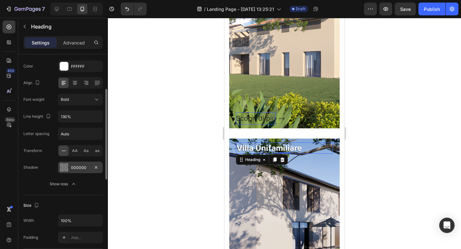
click at [64, 169] on div at bounding box center [64, 167] width 8 height 8
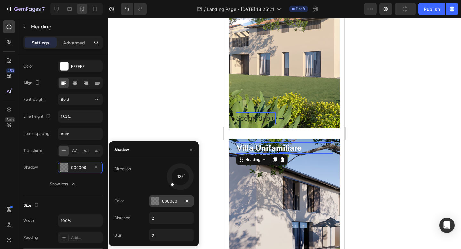
click at [156, 203] on div at bounding box center [155, 201] width 8 height 8
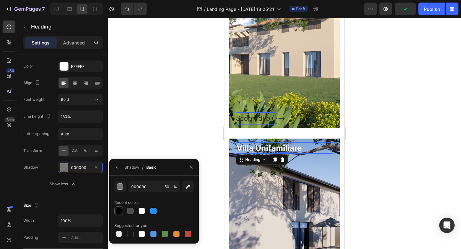
click at [119, 208] on div at bounding box center [118, 211] width 6 height 6
click at [169, 185] on input "100" at bounding box center [171, 187] width 18 height 12
type input "50"
click at [187, 177] on div "000000 50 % Recent colors Suggested for you" at bounding box center [154, 210] width 90 height 68
click at [371, 148] on div at bounding box center [284, 133] width 353 height 231
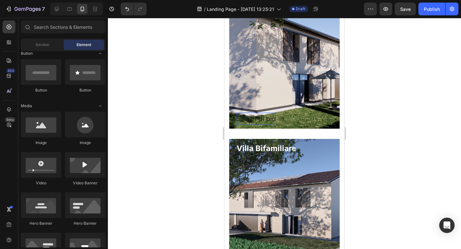
scroll to position [383, 0]
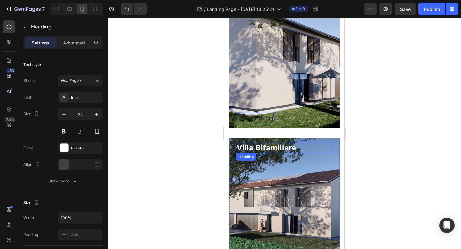
click at [268, 146] on p "Villa Bifamiliare" at bounding box center [284, 148] width 96 height 10
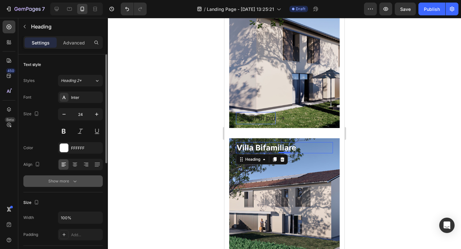
click at [70, 186] on button "Show more" at bounding box center [62, 181] width 79 height 12
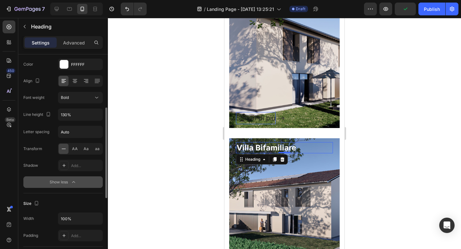
scroll to position [108, 0]
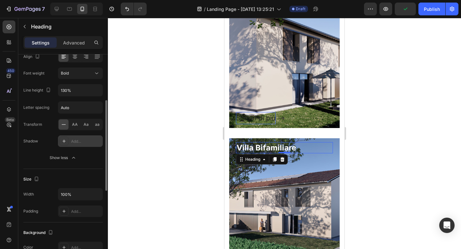
click at [74, 137] on div "Add..." at bounding box center [80, 141] width 45 height 12
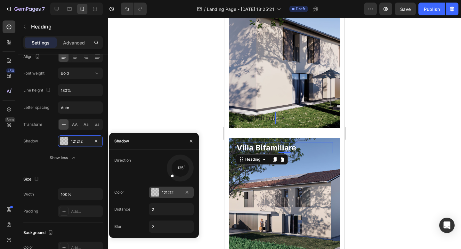
click at [153, 195] on div at bounding box center [155, 192] width 8 height 8
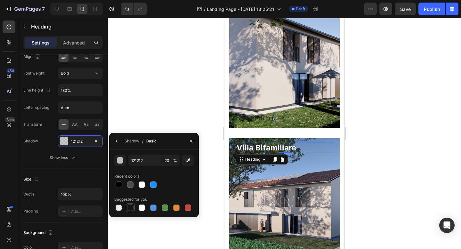
click at [129, 208] on div at bounding box center [130, 207] width 6 height 6
type input "151515"
click at [166, 161] on input "100" at bounding box center [171, 160] width 18 height 12
type input "50"
click at [187, 106] on div at bounding box center [284, 133] width 353 height 231
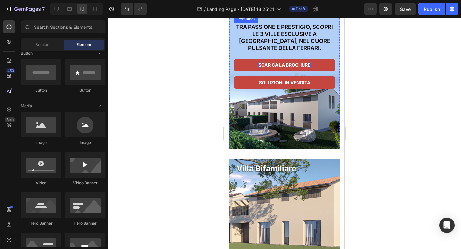
scroll to position [0, 0]
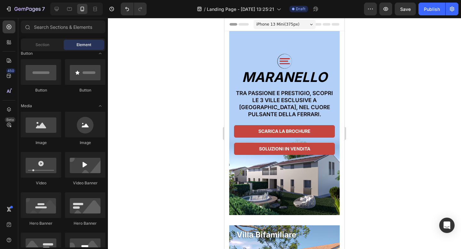
click at [392, 71] on div at bounding box center [284, 133] width 353 height 231
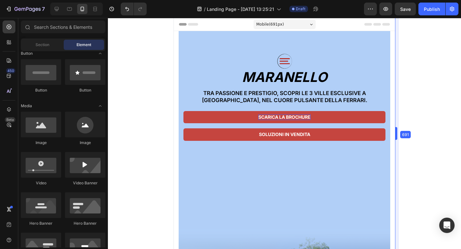
drag, startPoint x: 346, startPoint y: 132, endPoint x: 447, endPoint y: 123, distance: 101.5
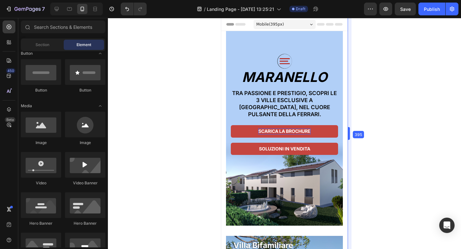
drag, startPoint x: 396, startPoint y: 136, endPoint x: 301, endPoint y: 134, distance: 94.7
click at [408, 92] on div at bounding box center [284, 133] width 353 height 231
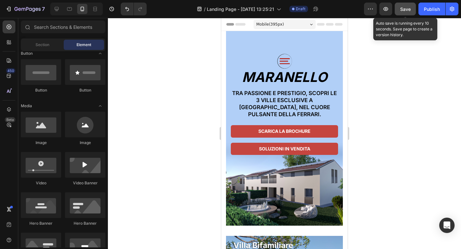
click at [402, 9] on span "Save" at bounding box center [405, 8] width 11 height 5
